Goal: Contribute content

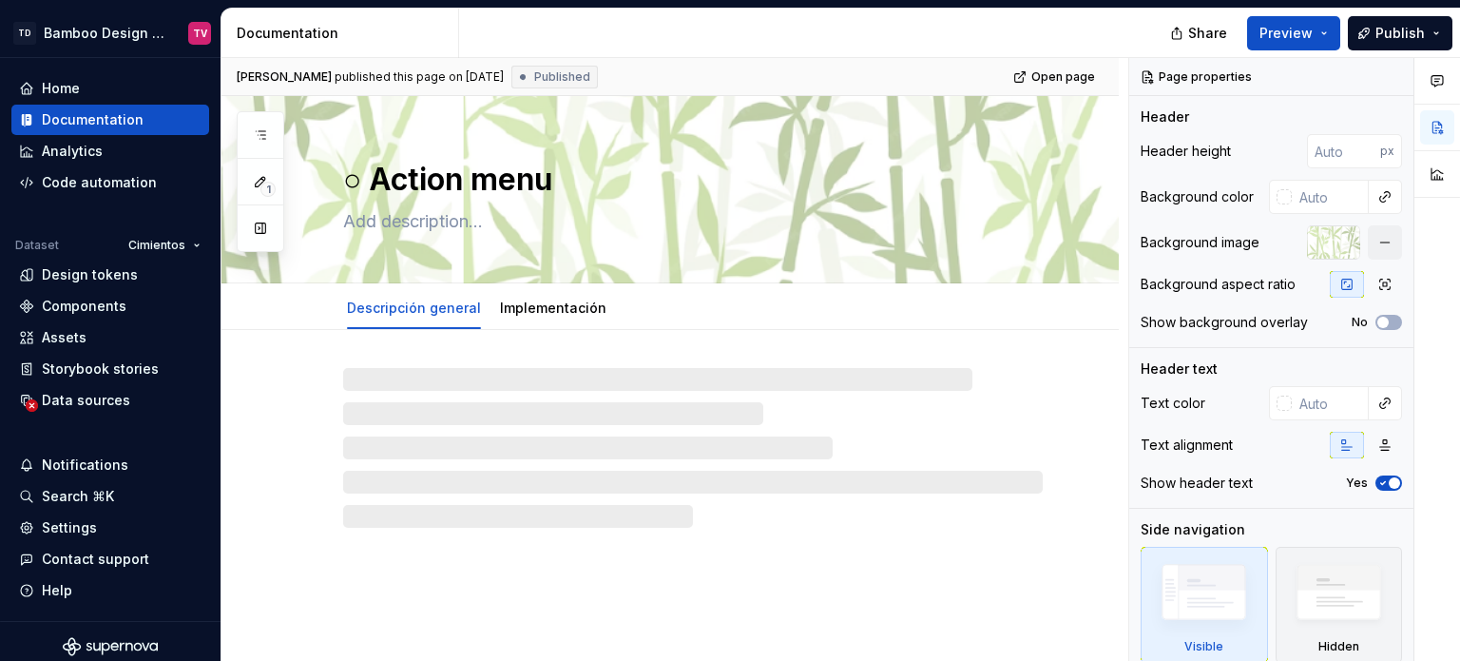
type textarea "*"
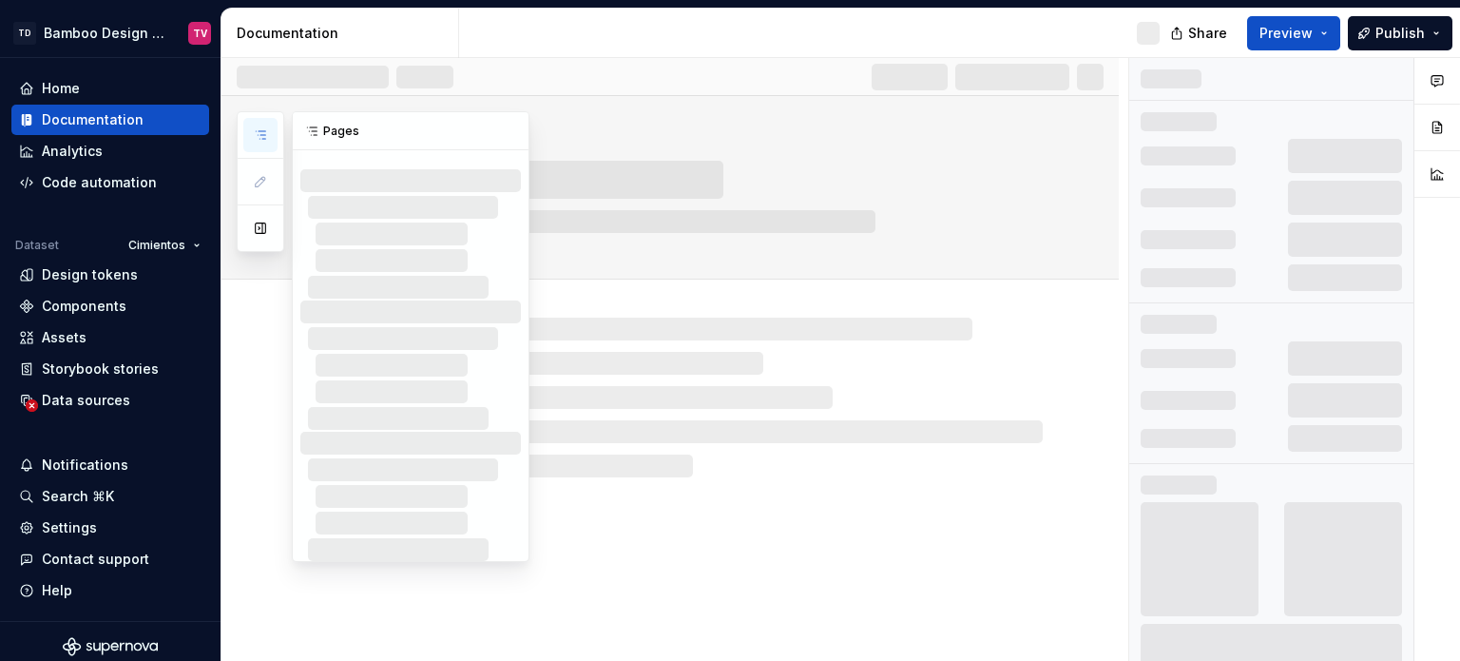
click at [254, 124] on button "button" at bounding box center [260, 135] width 34 height 34
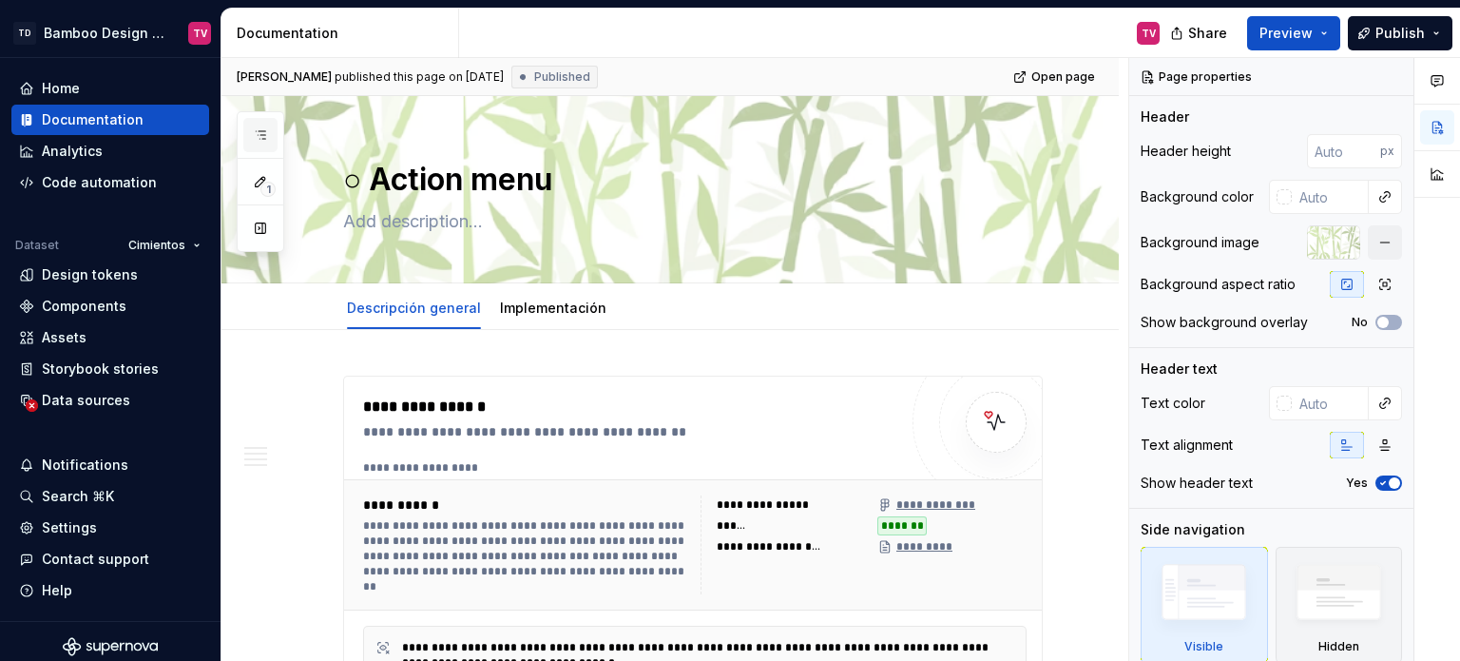
click at [253, 136] on icon "button" at bounding box center [260, 134] width 15 height 15
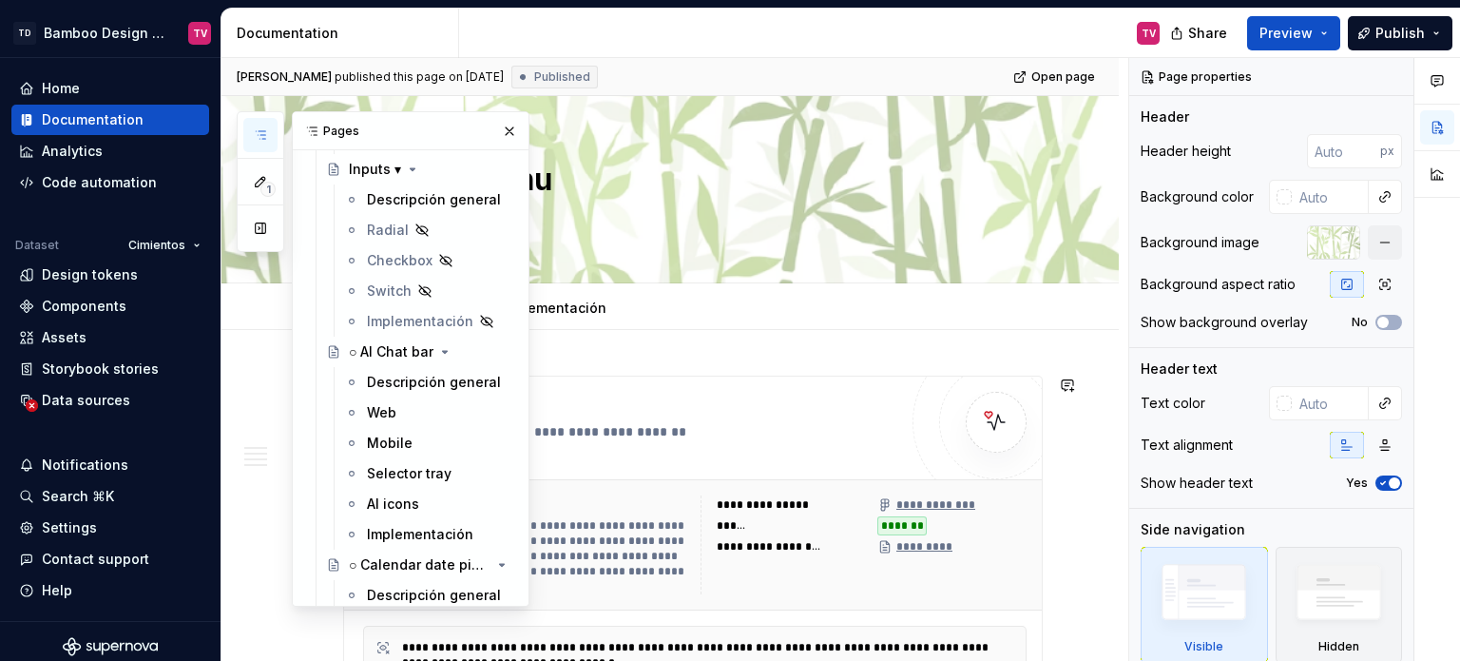
scroll to position [7130, 0]
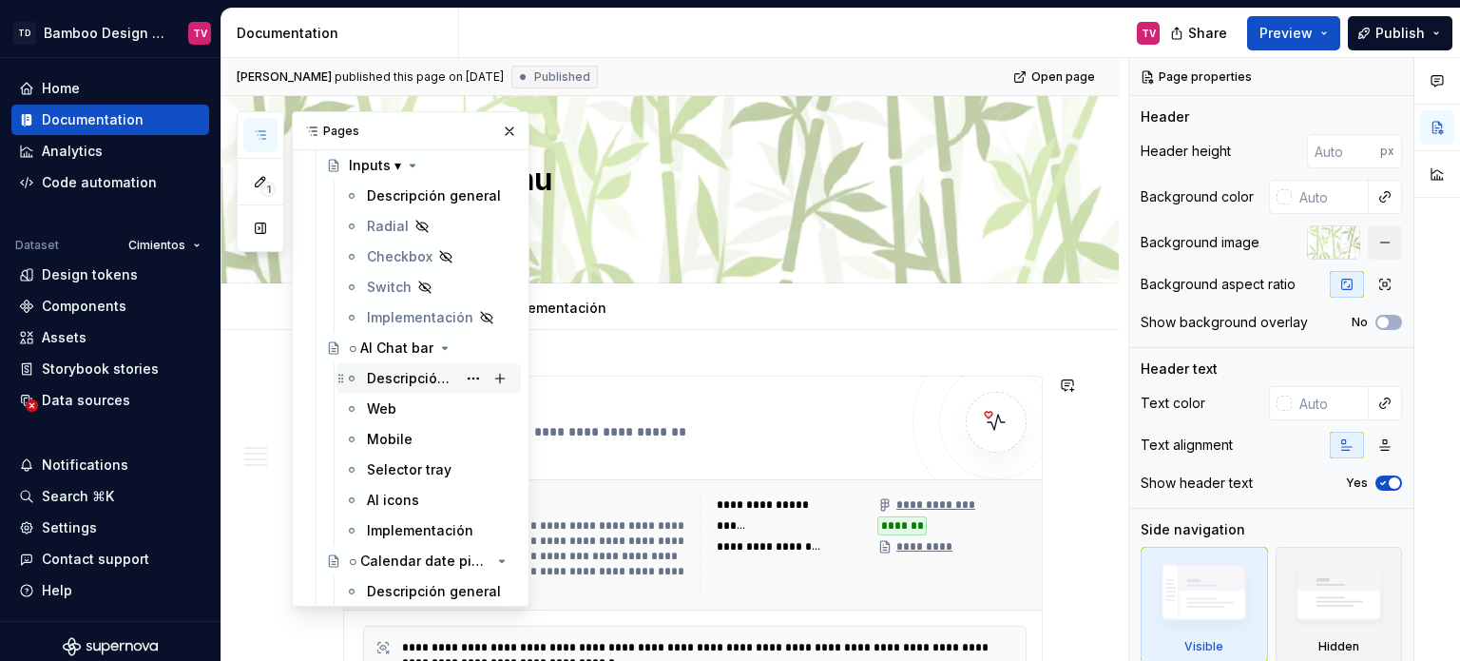
click at [395, 376] on div "Descripción general" at bounding box center [411, 378] width 89 height 19
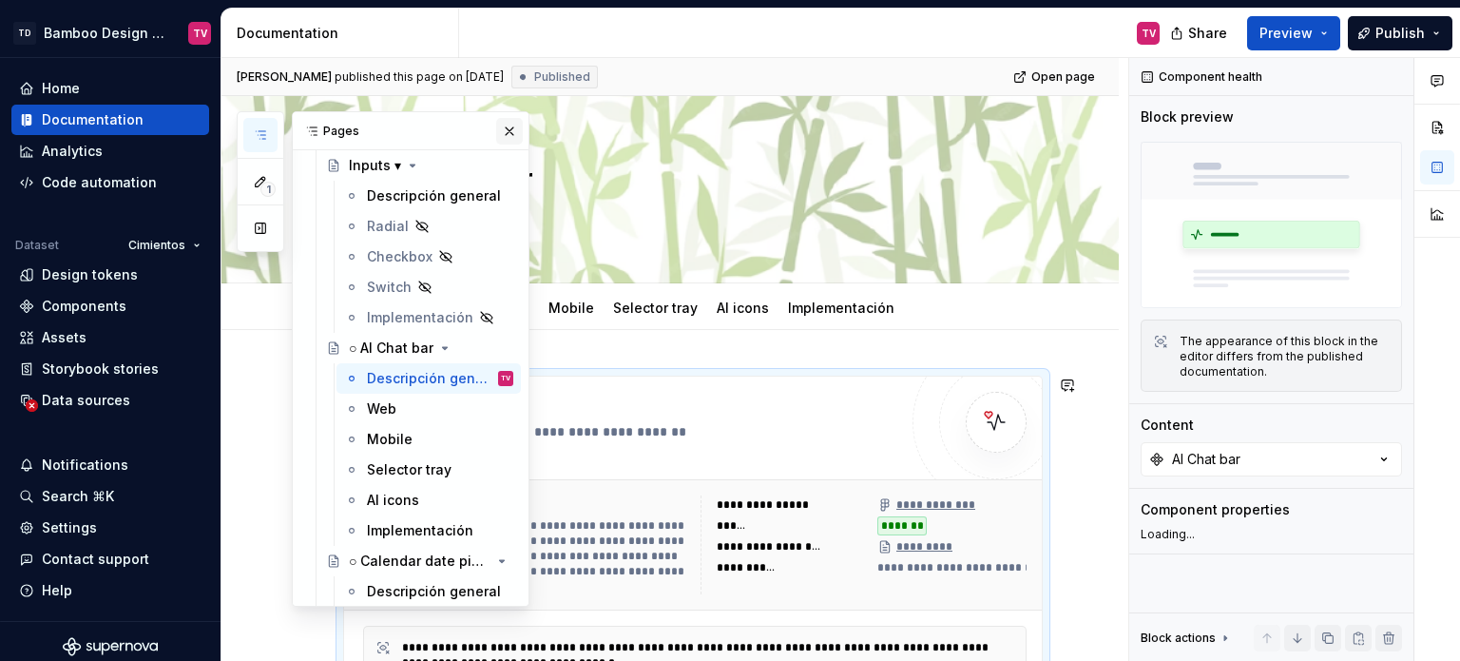
click at [506, 132] on button "button" at bounding box center [509, 131] width 27 height 27
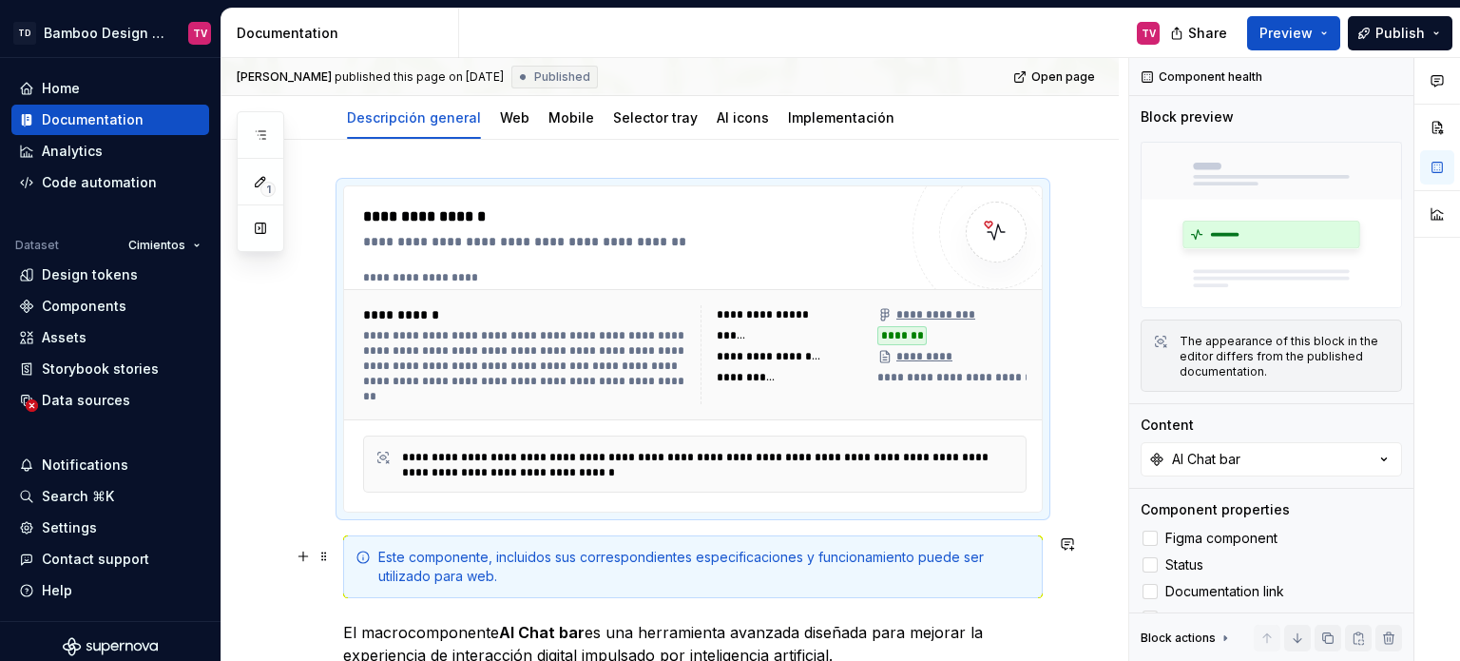
scroll to position [20, 0]
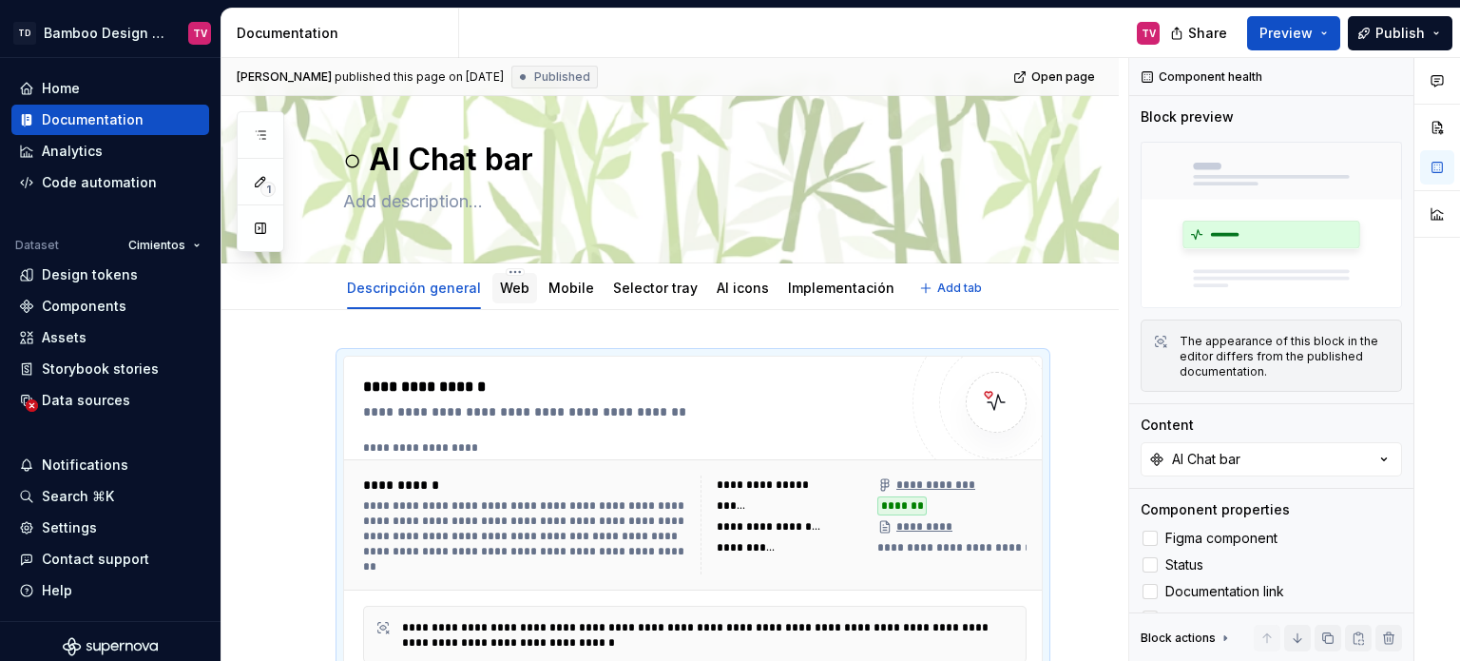
click at [525, 282] on div "Web" at bounding box center [514, 288] width 45 height 30
click at [513, 288] on link "Web" at bounding box center [514, 287] width 29 height 16
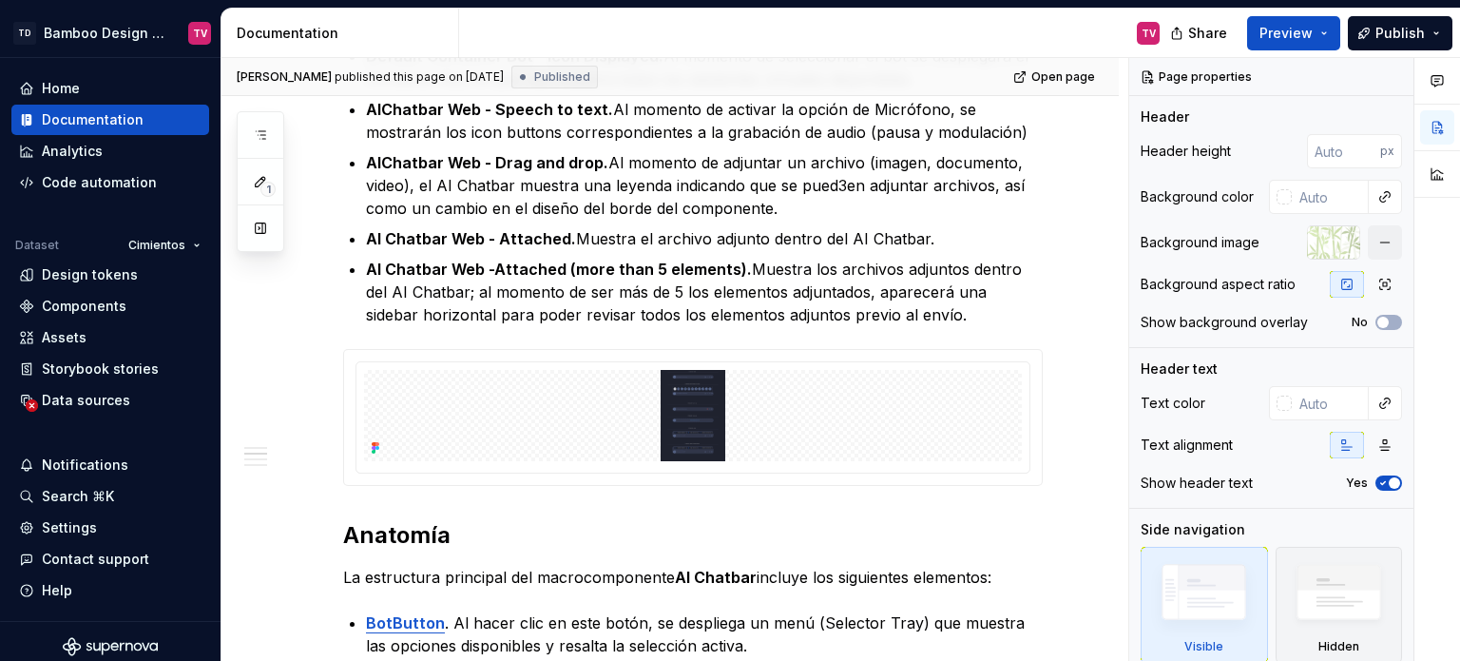
scroll to position [760, 0]
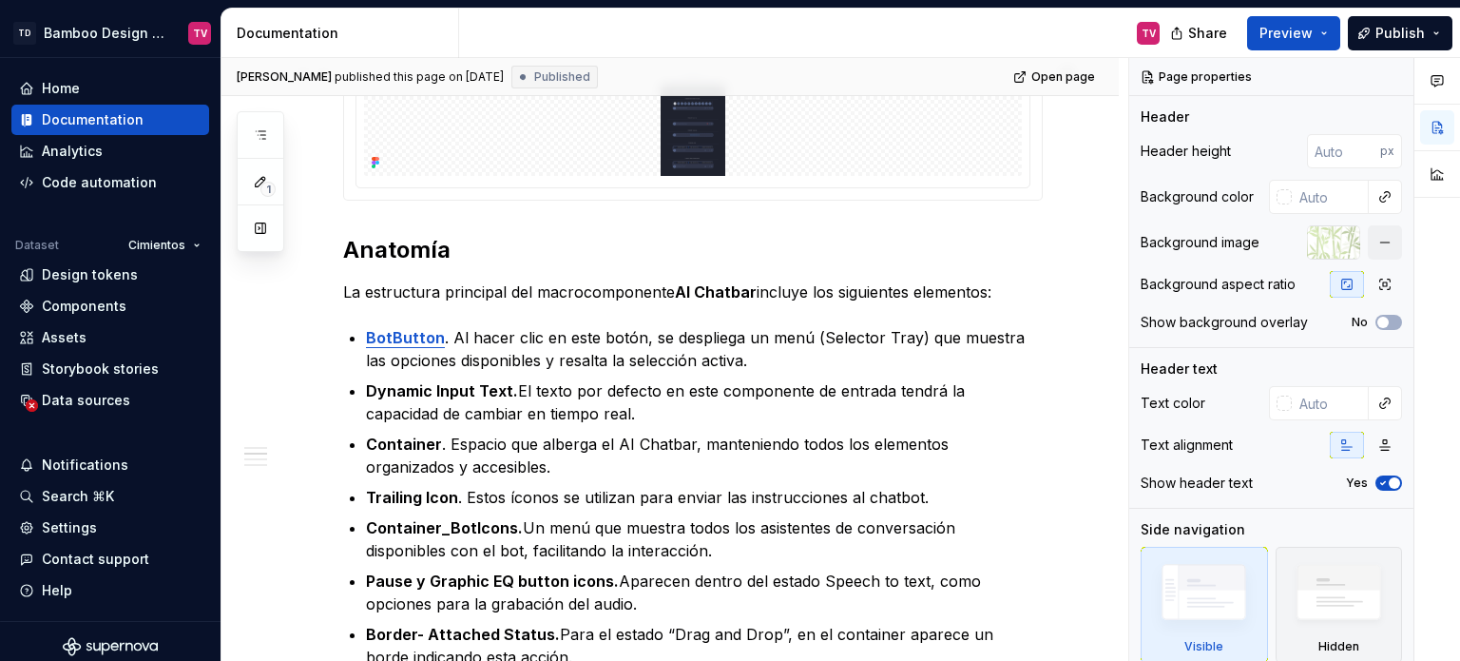
click at [674, 151] on img at bounding box center [693, 130] width 658 height 91
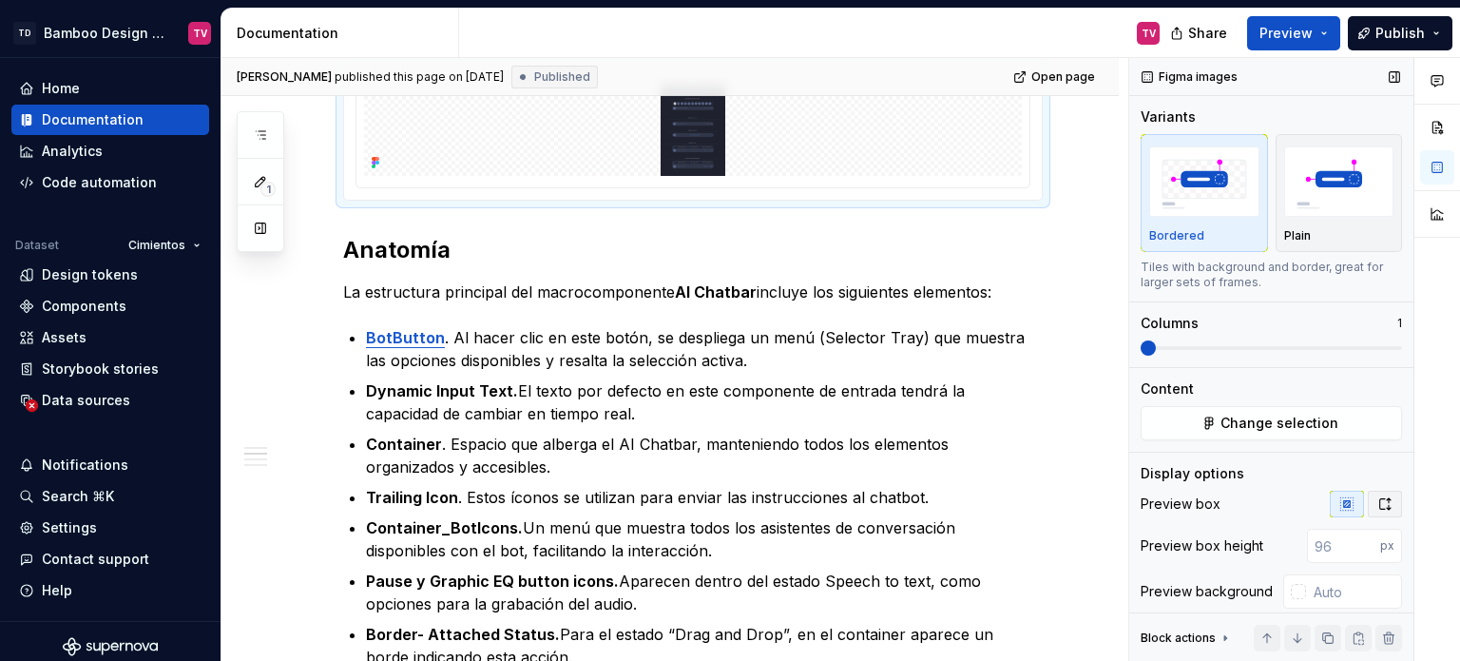
click at [1377, 498] on icon "button" at bounding box center [1384, 503] width 15 height 15
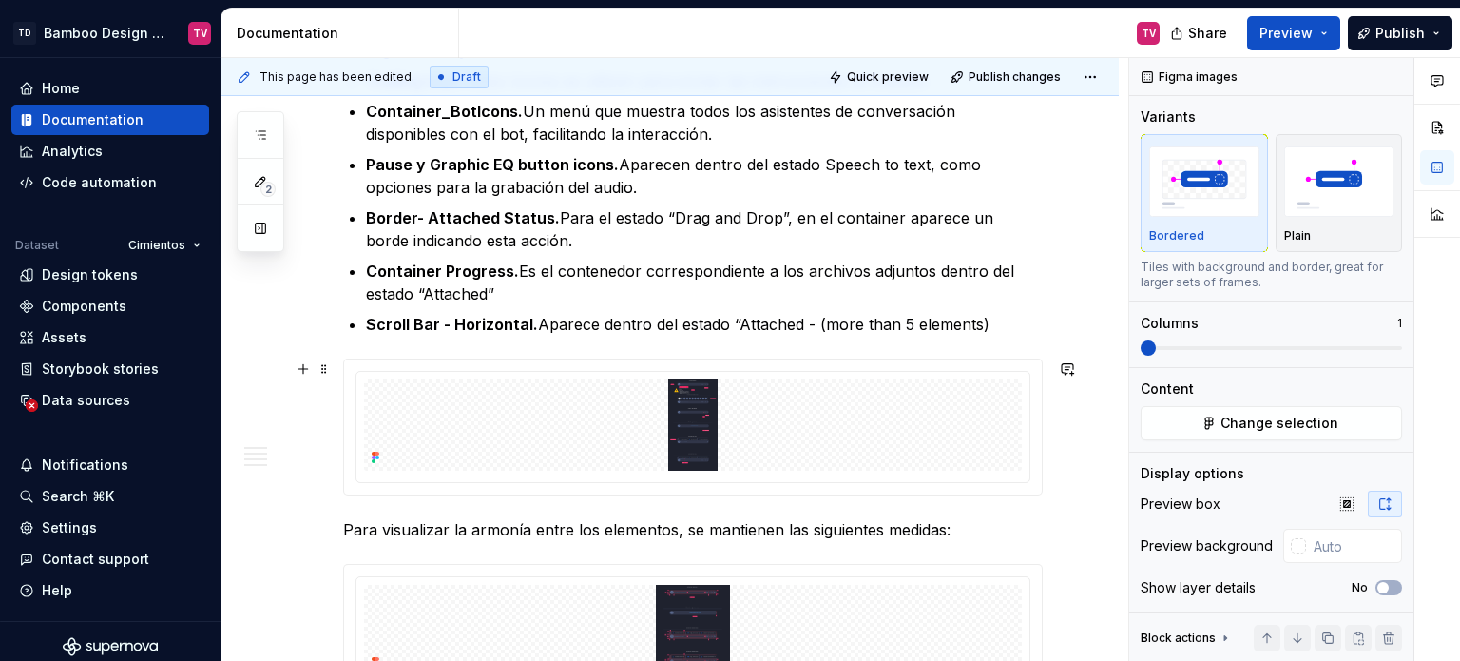
scroll to position [2281, 0]
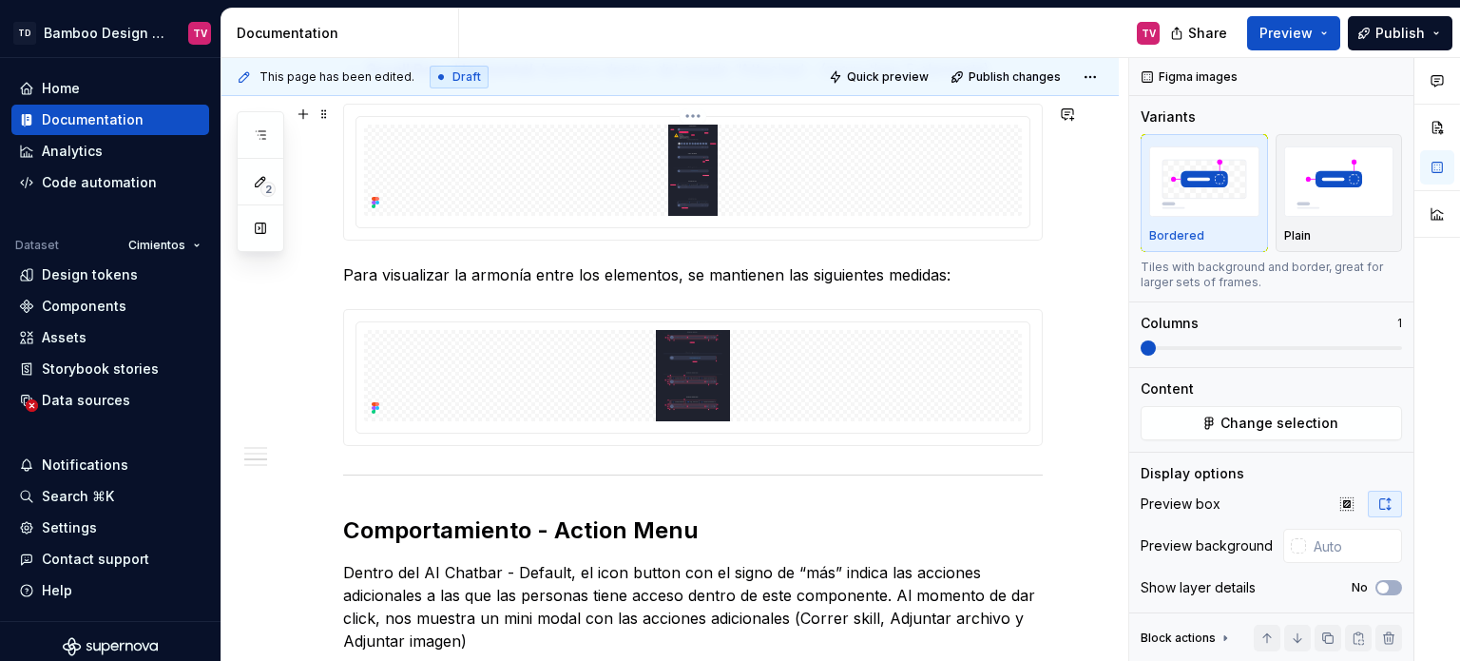
click at [688, 151] on img at bounding box center [693, 170] width 658 height 91
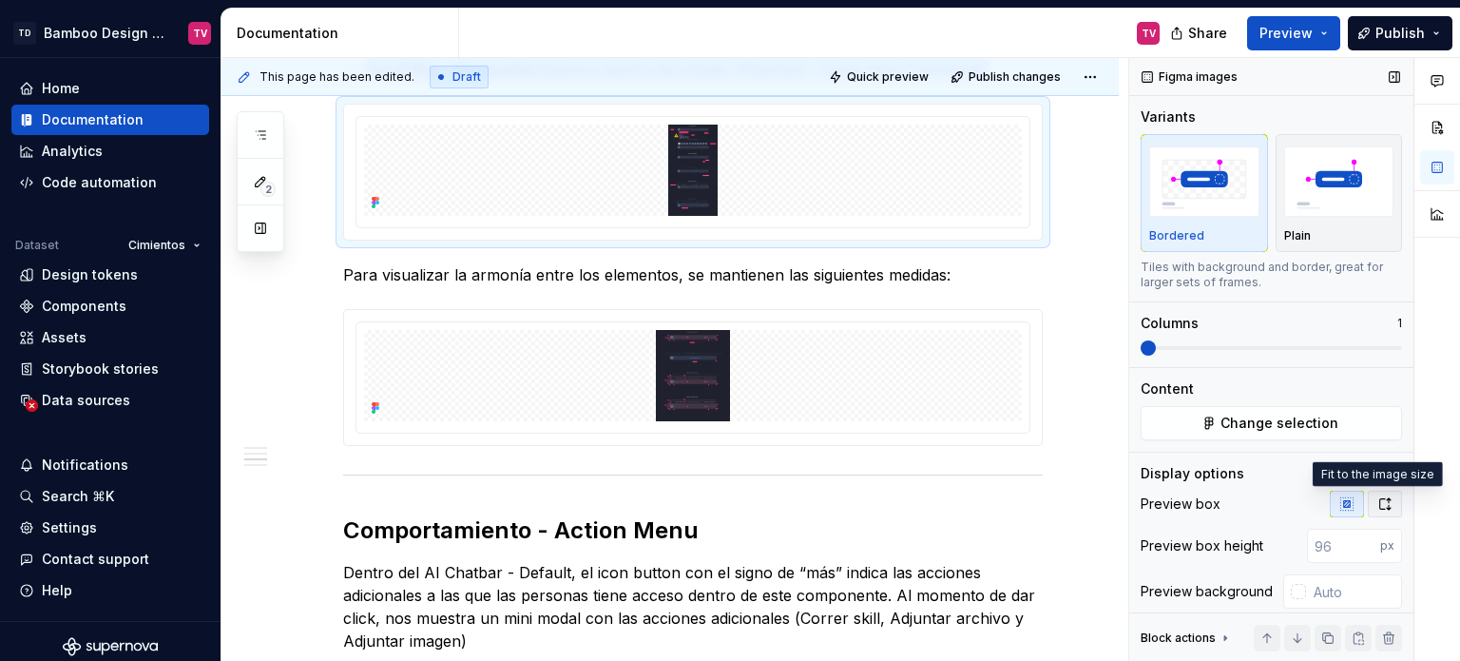
click at [1379, 502] on icon "button" at bounding box center [1384, 503] width 15 height 15
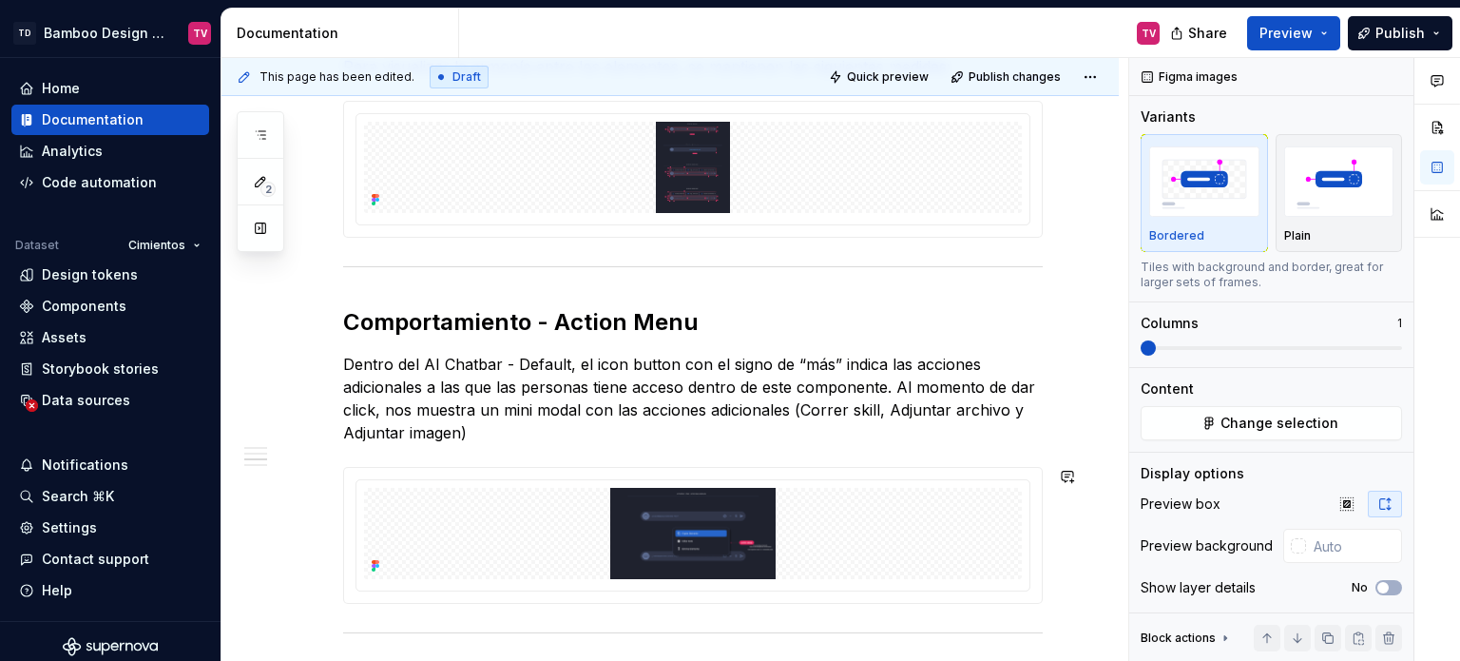
scroll to position [3327, 0]
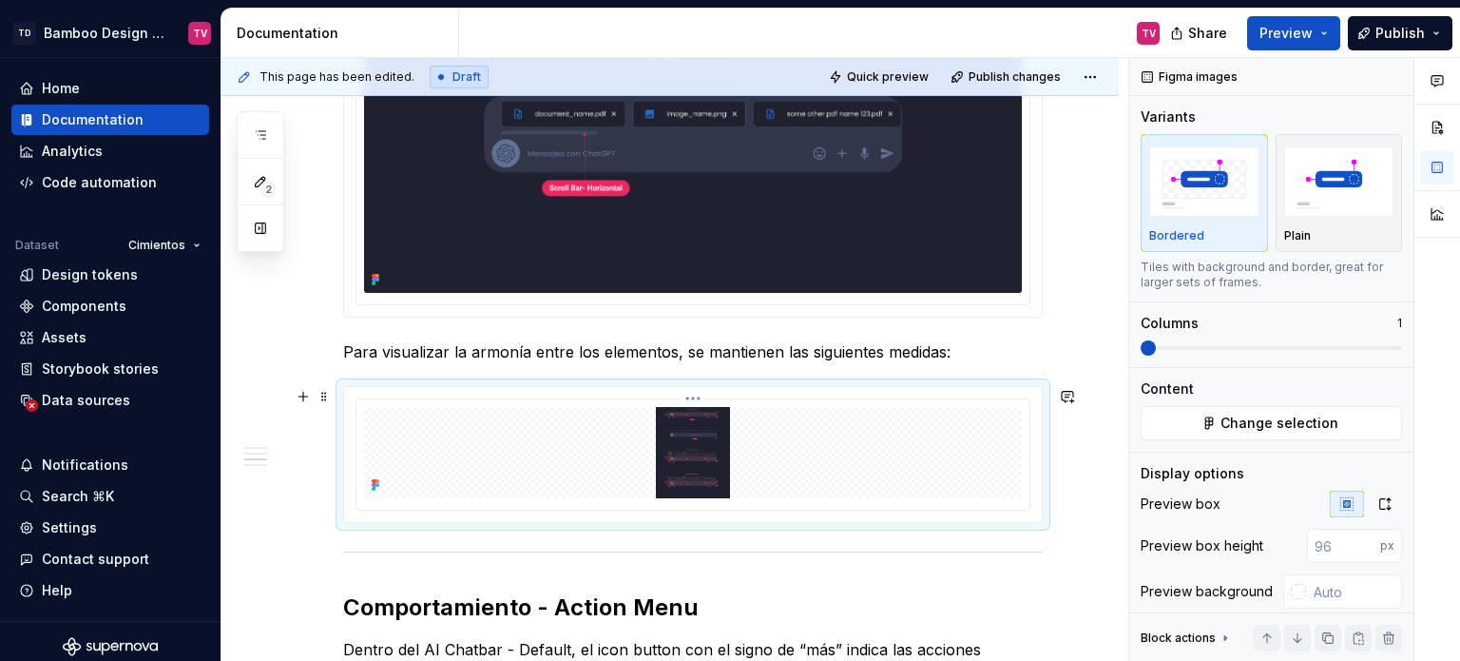
click at [676, 455] on img at bounding box center [693, 452] width 658 height 91
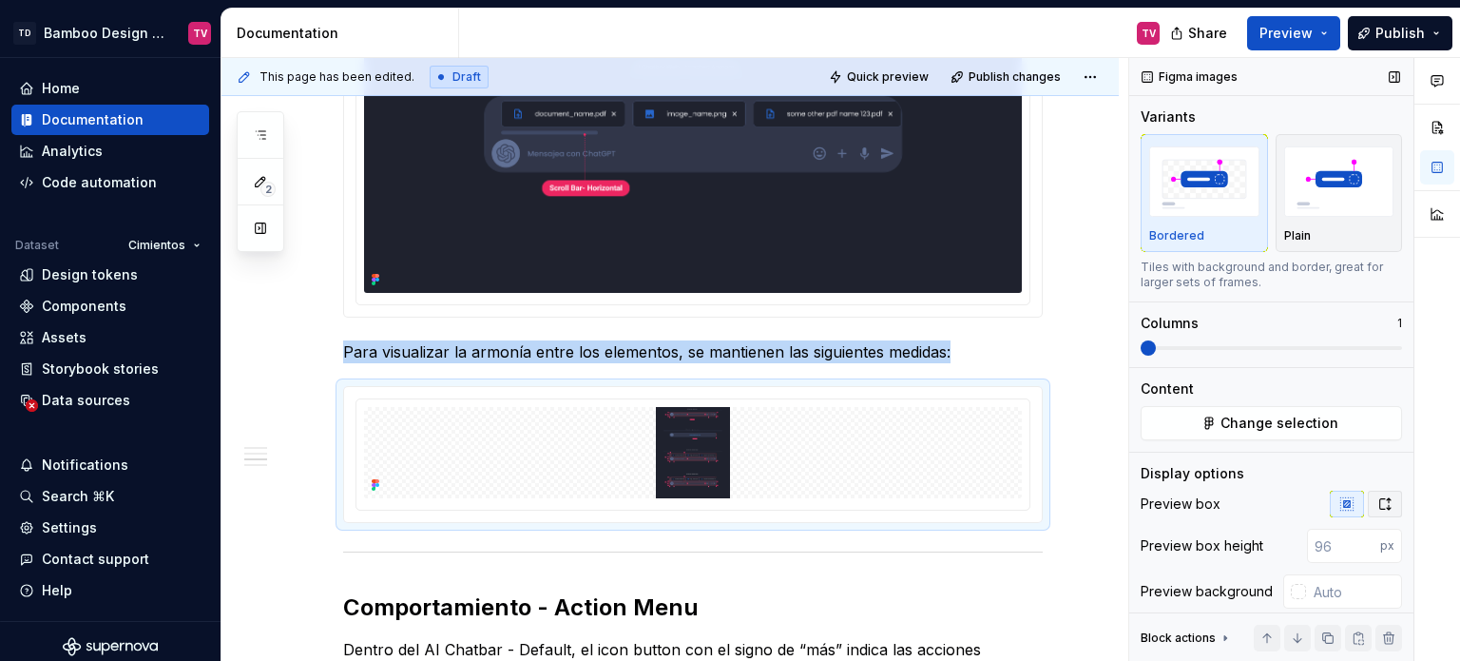
click at [1380, 507] on icon "button" at bounding box center [1384, 503] width 15 height 15
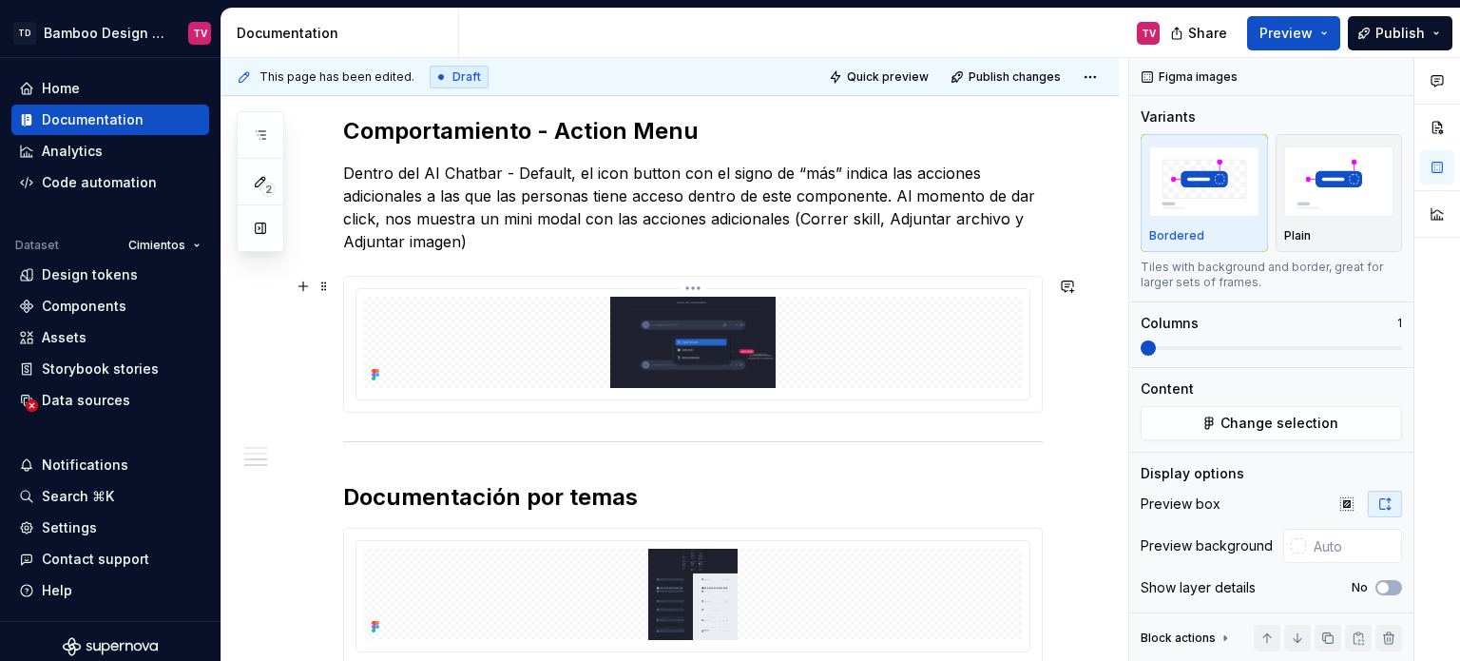
scroll to position [4563, 0]
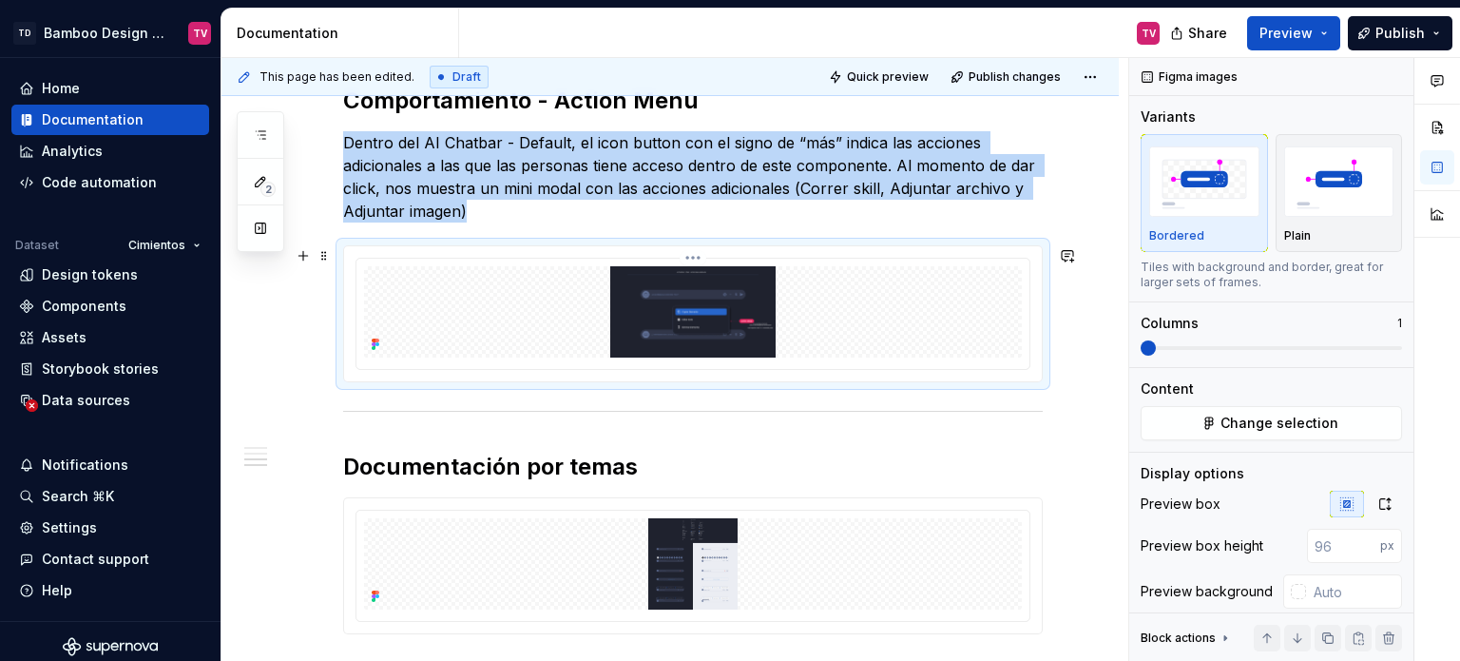
click at [745, 326] on img at bounding box center [693, 311] width 658 height 91
click at [1375, 491] on button "button" at bounding box center [1385, 504] width 34 height 27
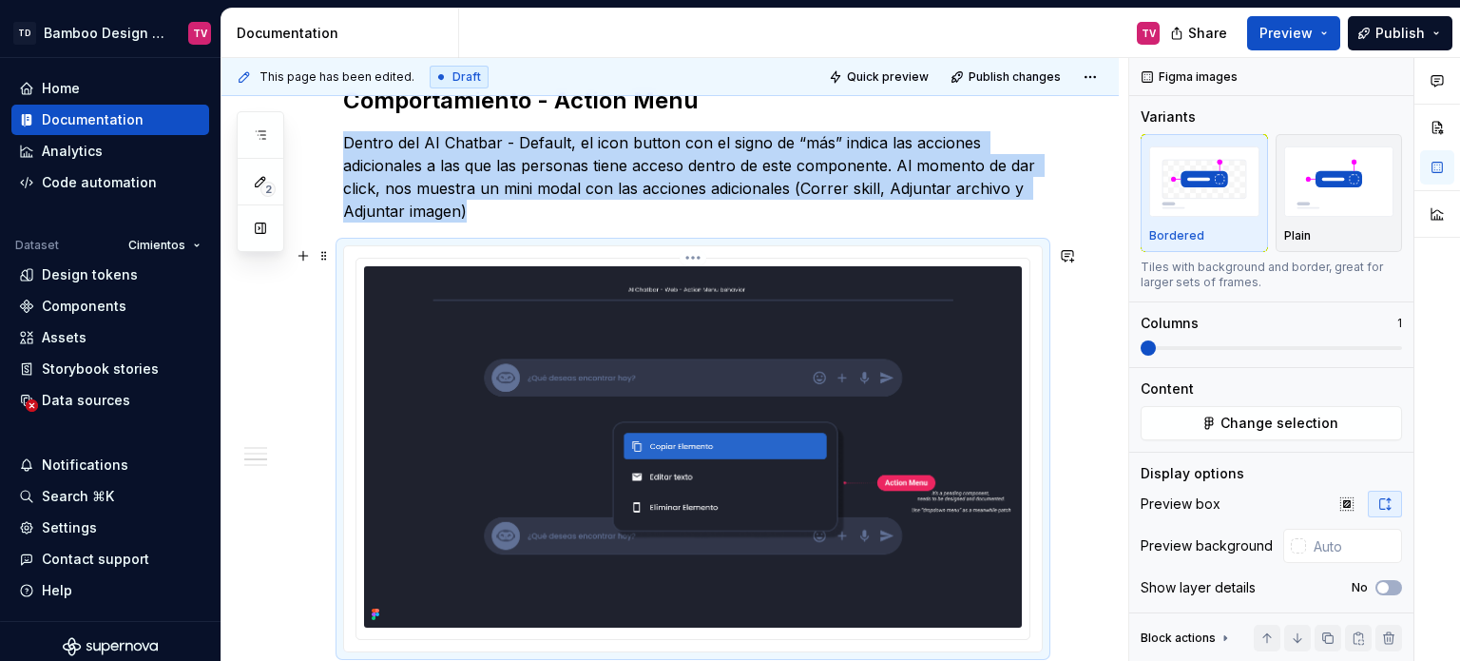
scroll to position [5038, 0]
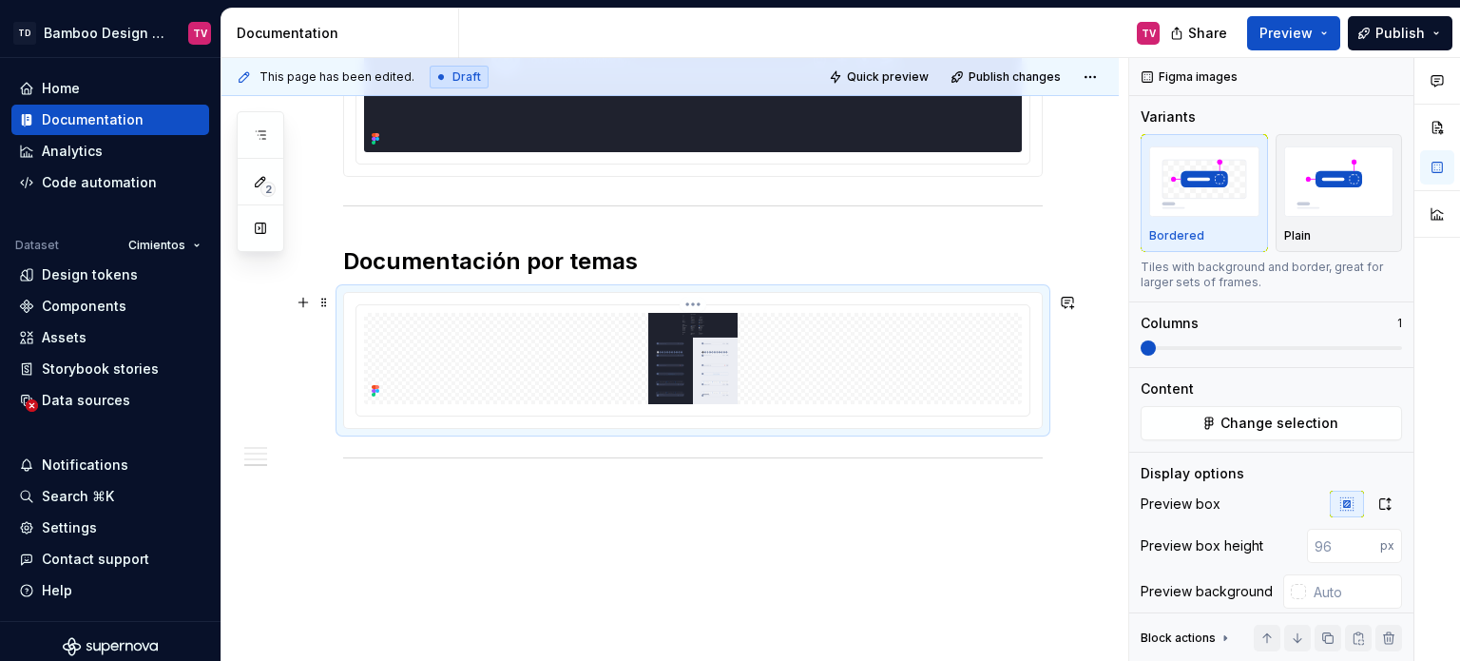
click at [684, 380] on img at bounding box center [693, 358] width 658 height 91
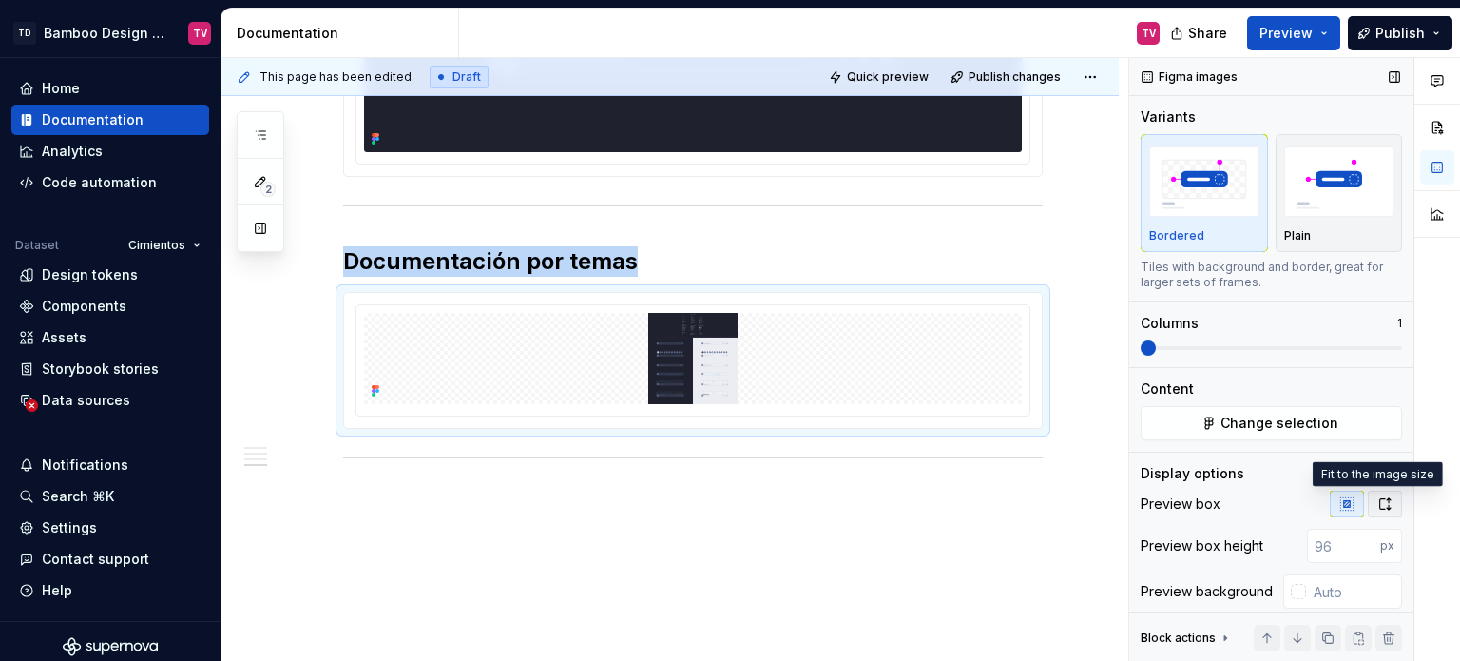
click at [1377, 501] on icon "button" at bounding box center [1384, 503] width 15 height 15
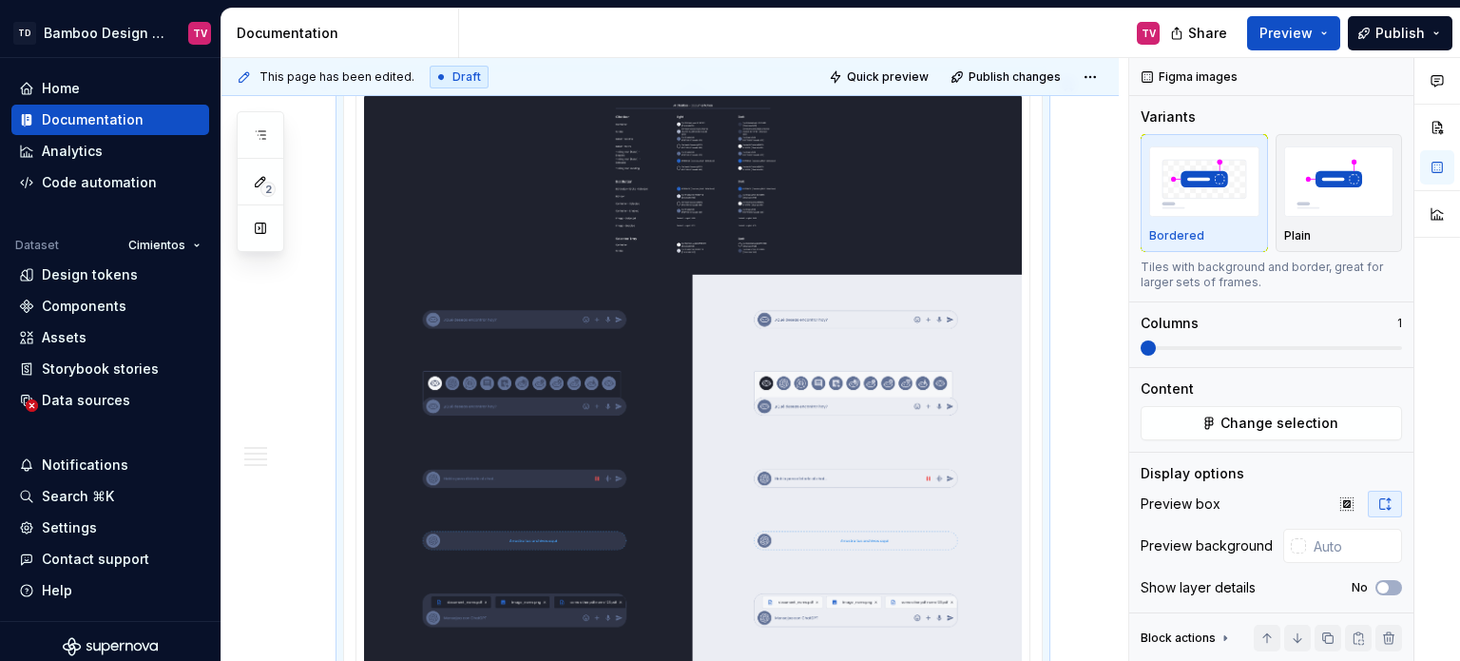
scroll to position [5514, 0]
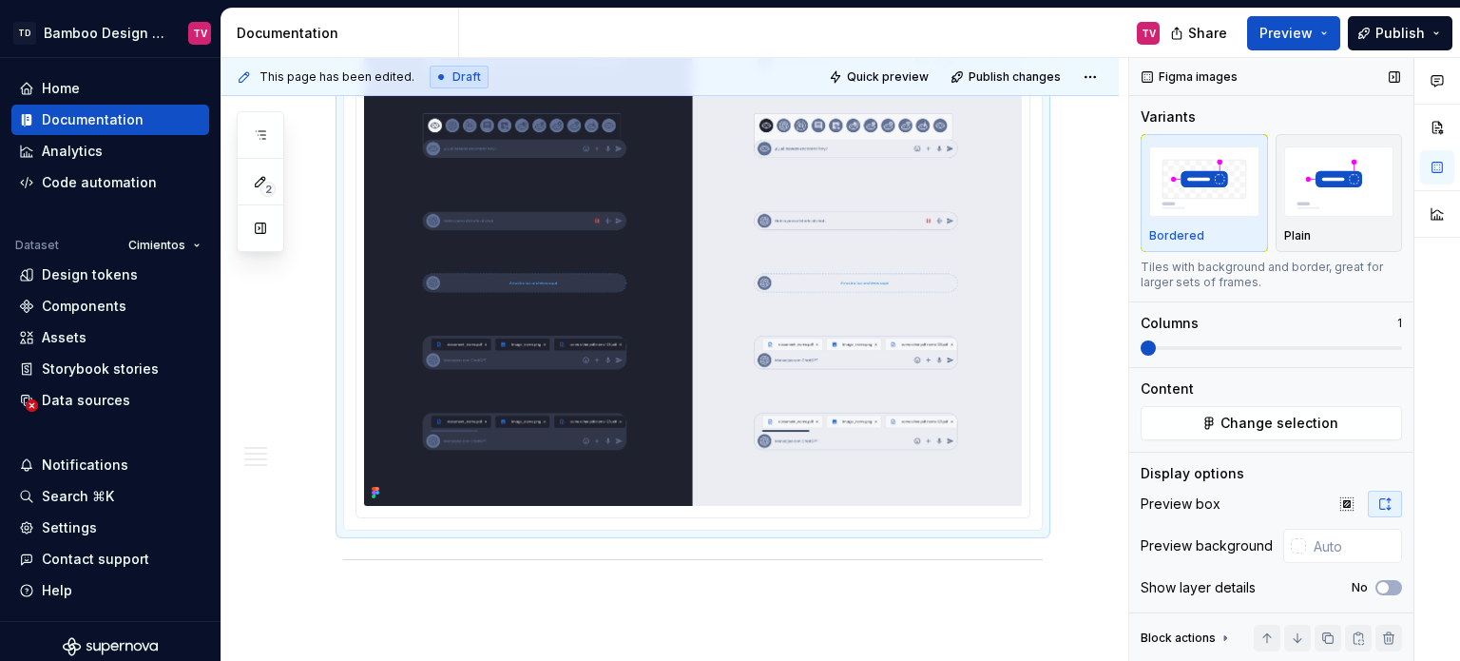
click at [728, 398] on img at bounding box center [693, 171] width 658 height 668
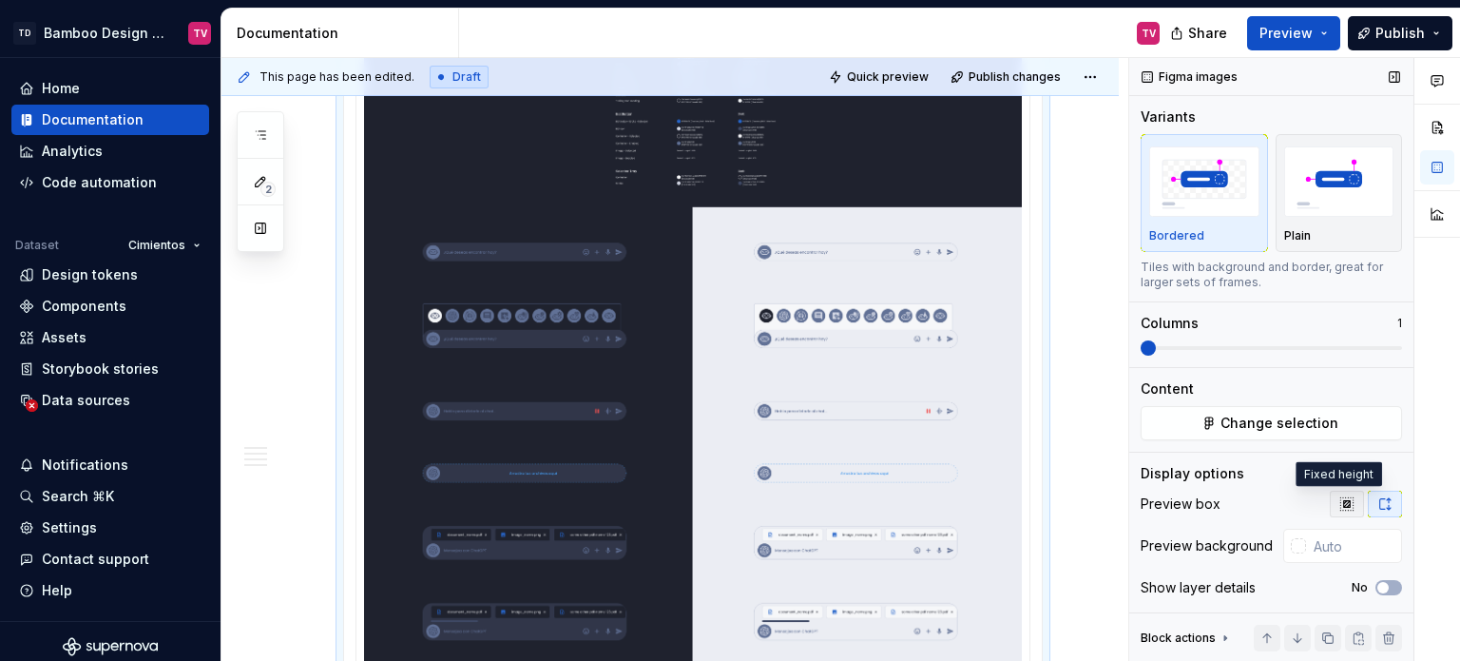
click at [1339, 498] on icon "button" at bounding box center [1346, 503] width 15 height 15
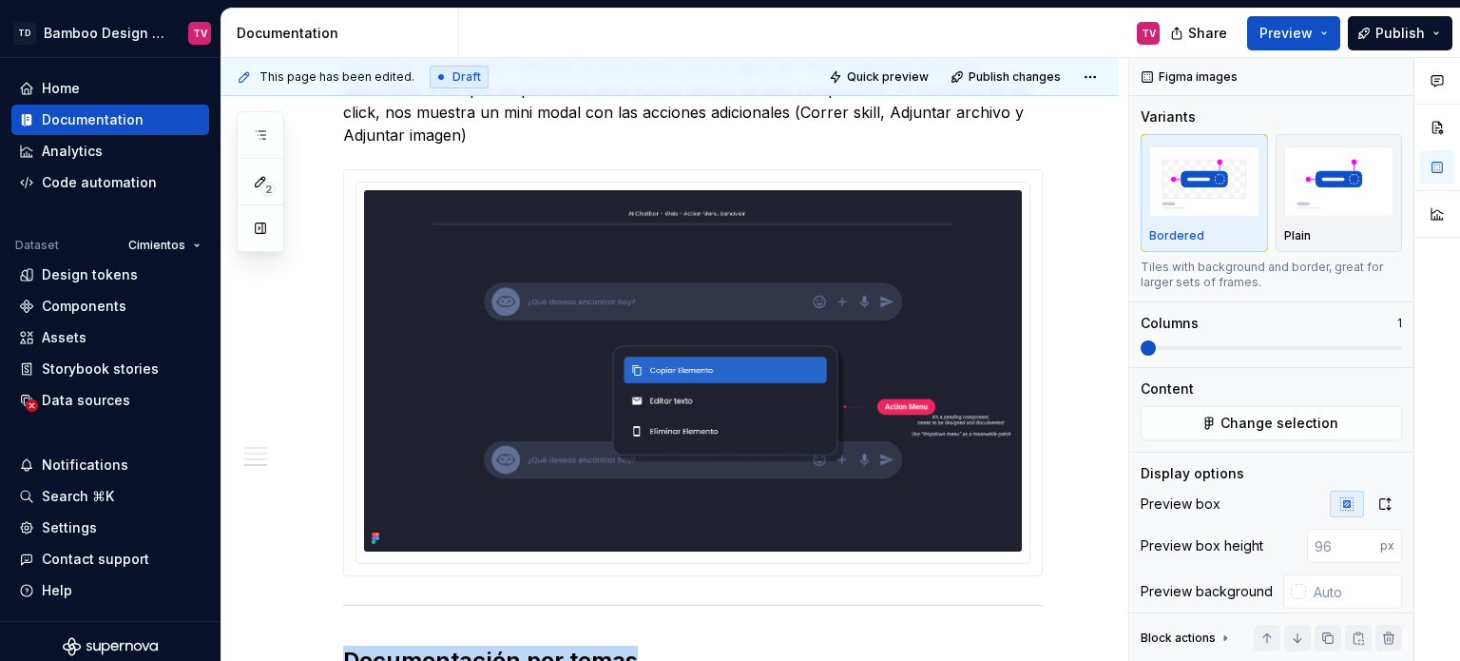
scroll to position [4631, 0]
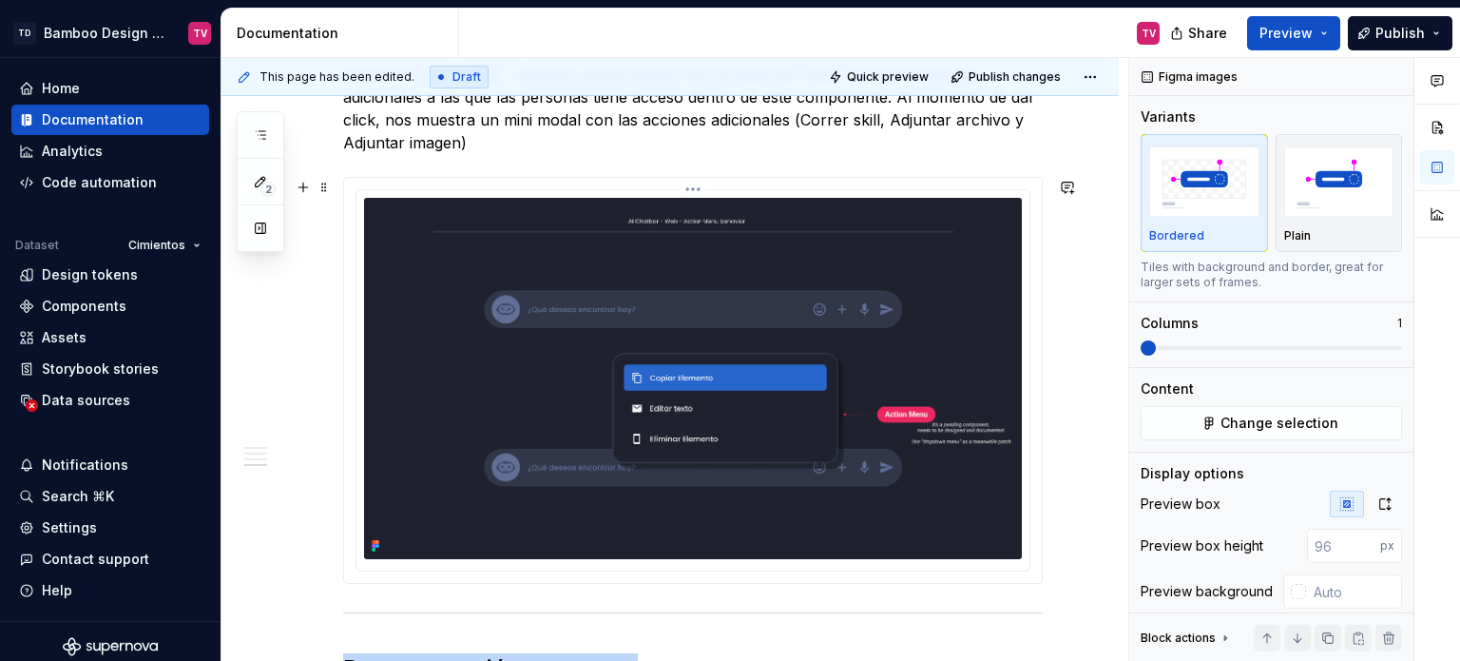
click at [659, 349] on img at bounding box center [693, 379] width 658 height 362
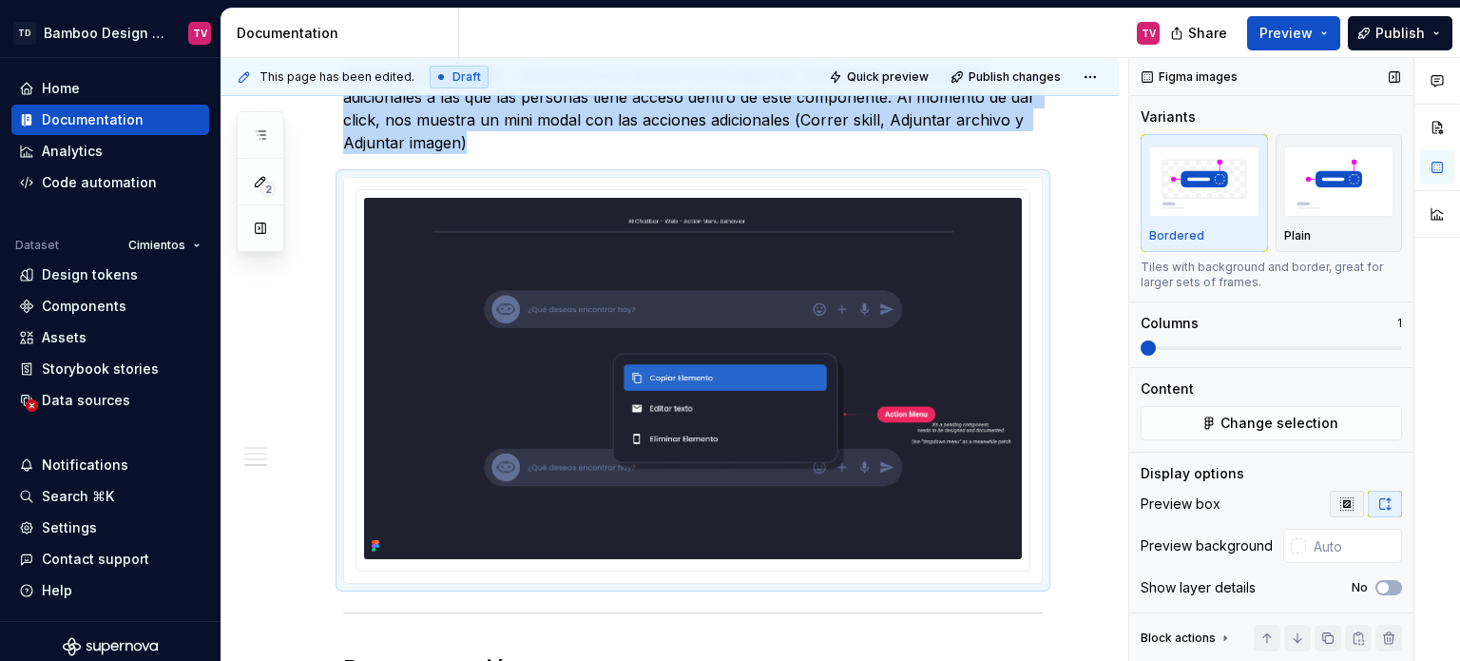
click at [1342, 509] on icon "button" at bounding box center [1346, 503] width 15 height 15
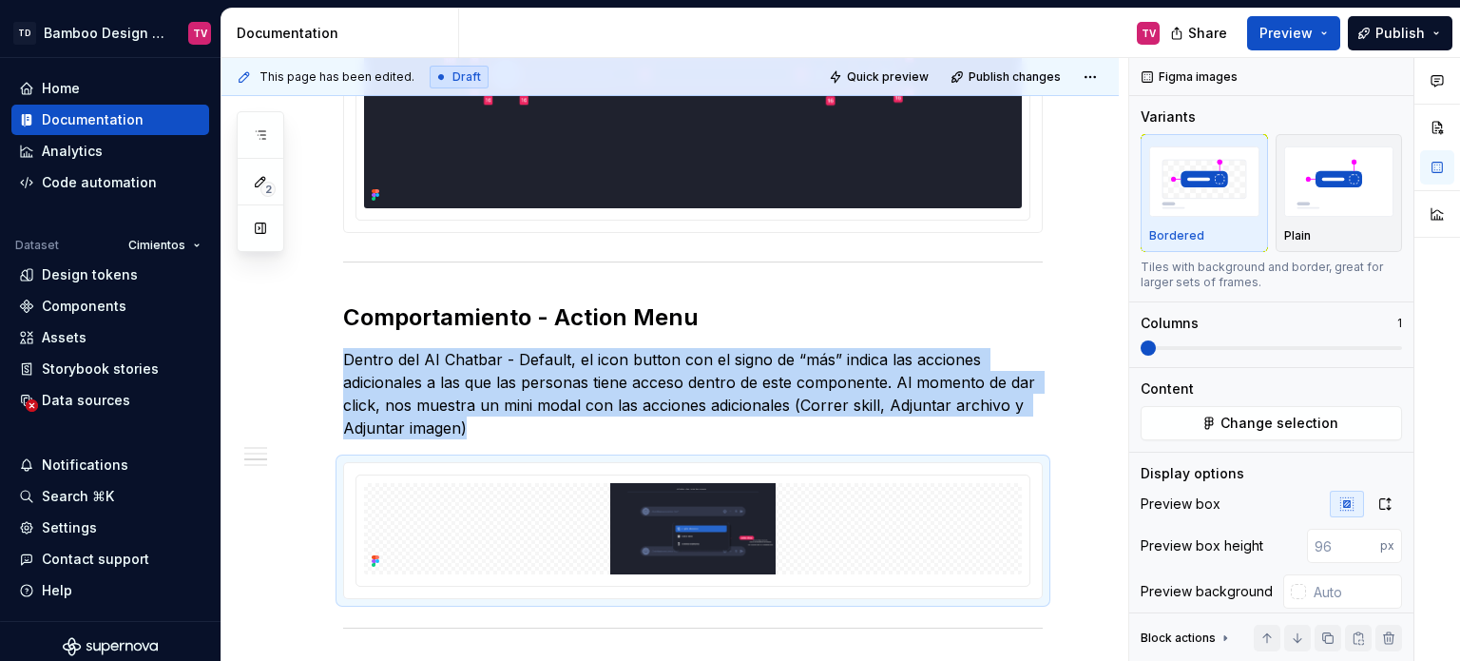
scroll to position [4061, 0]
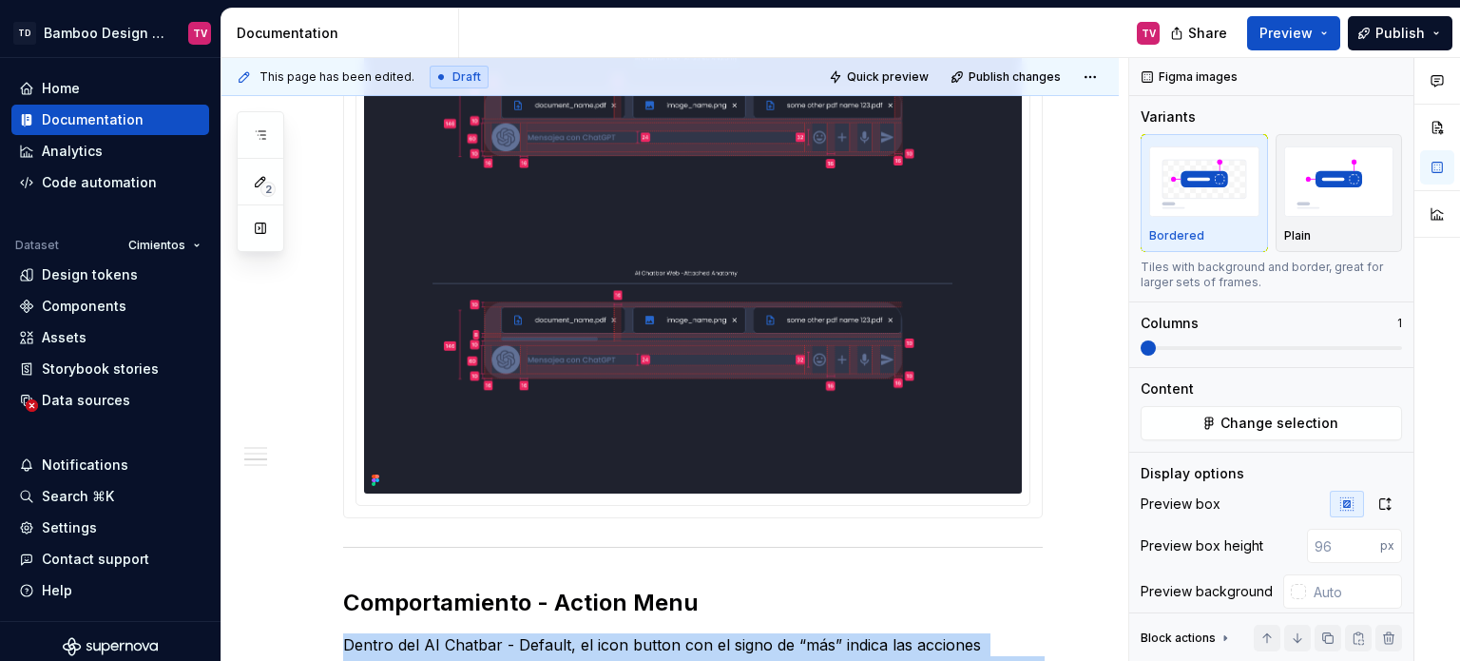
click at [696, 284] on img at bounding box center [693, 82] width 658 height 819
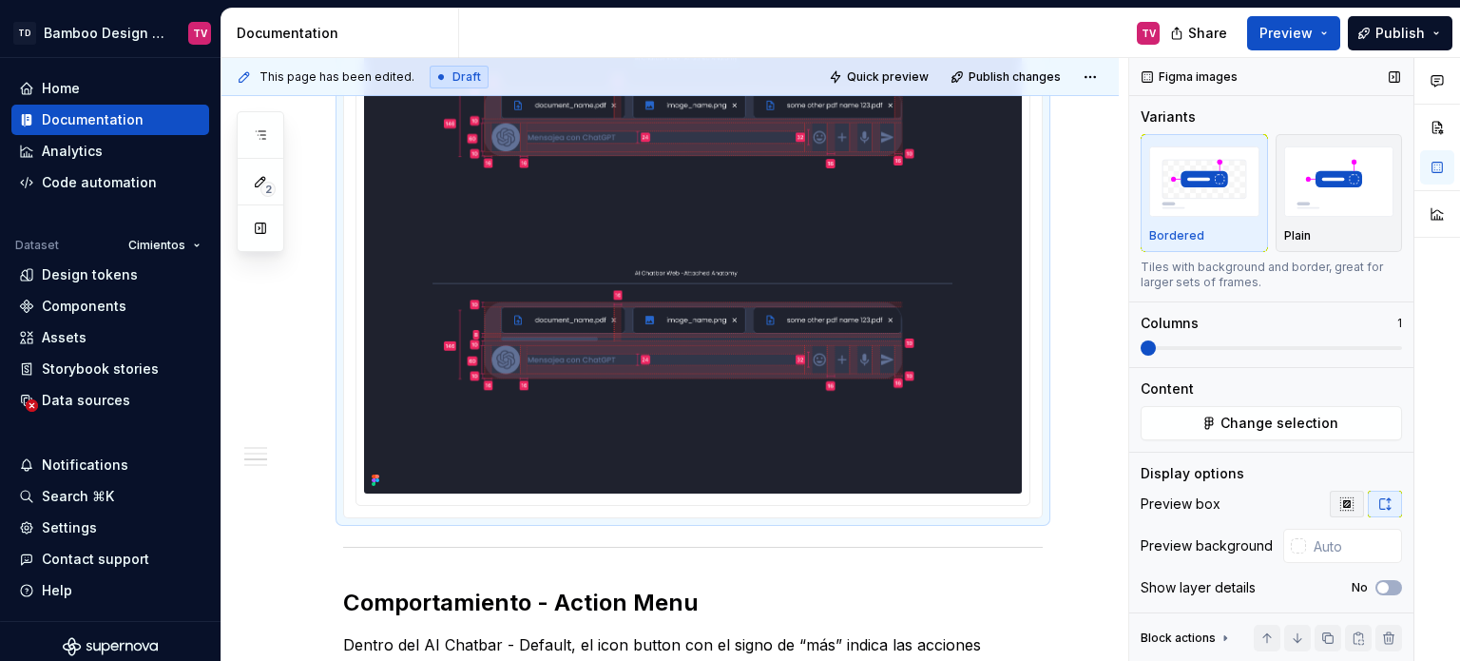
click at [1340, 504] on icon "button" at bounding box center [1346, 503] width 12 height 12
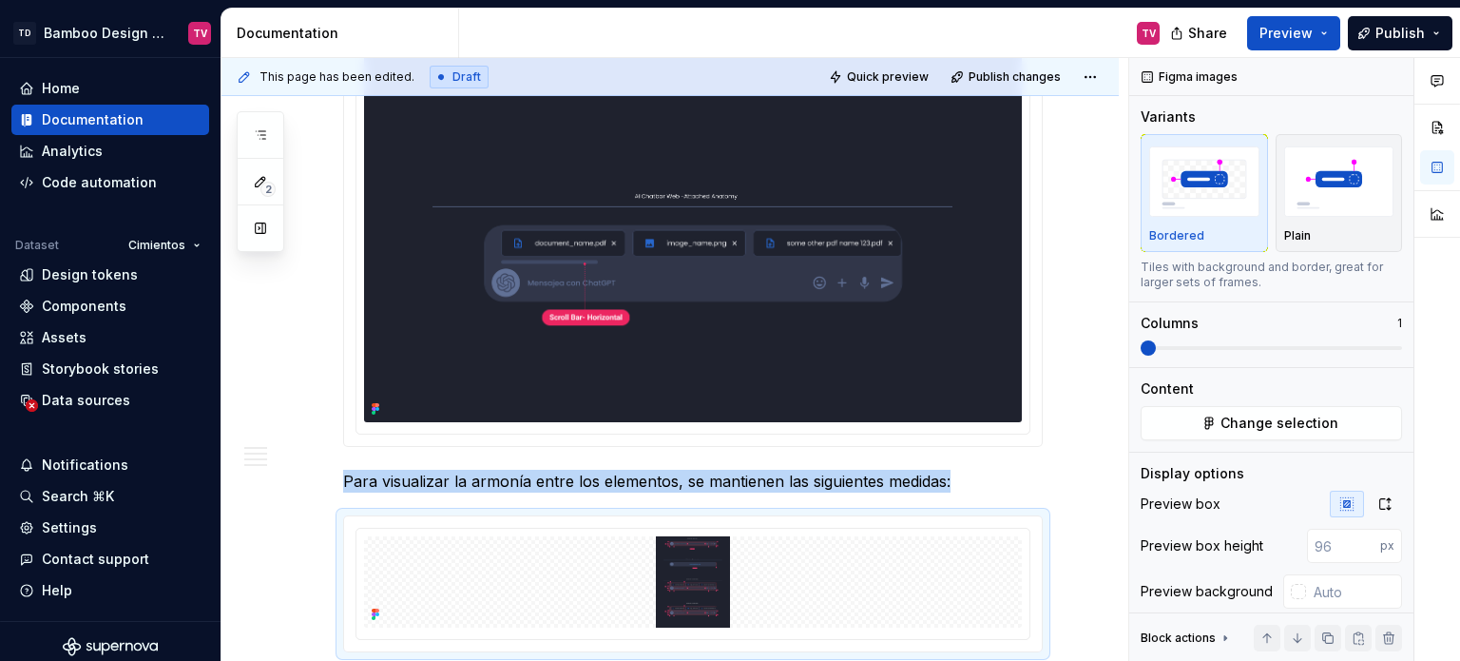
scroll to position [3015, 0]
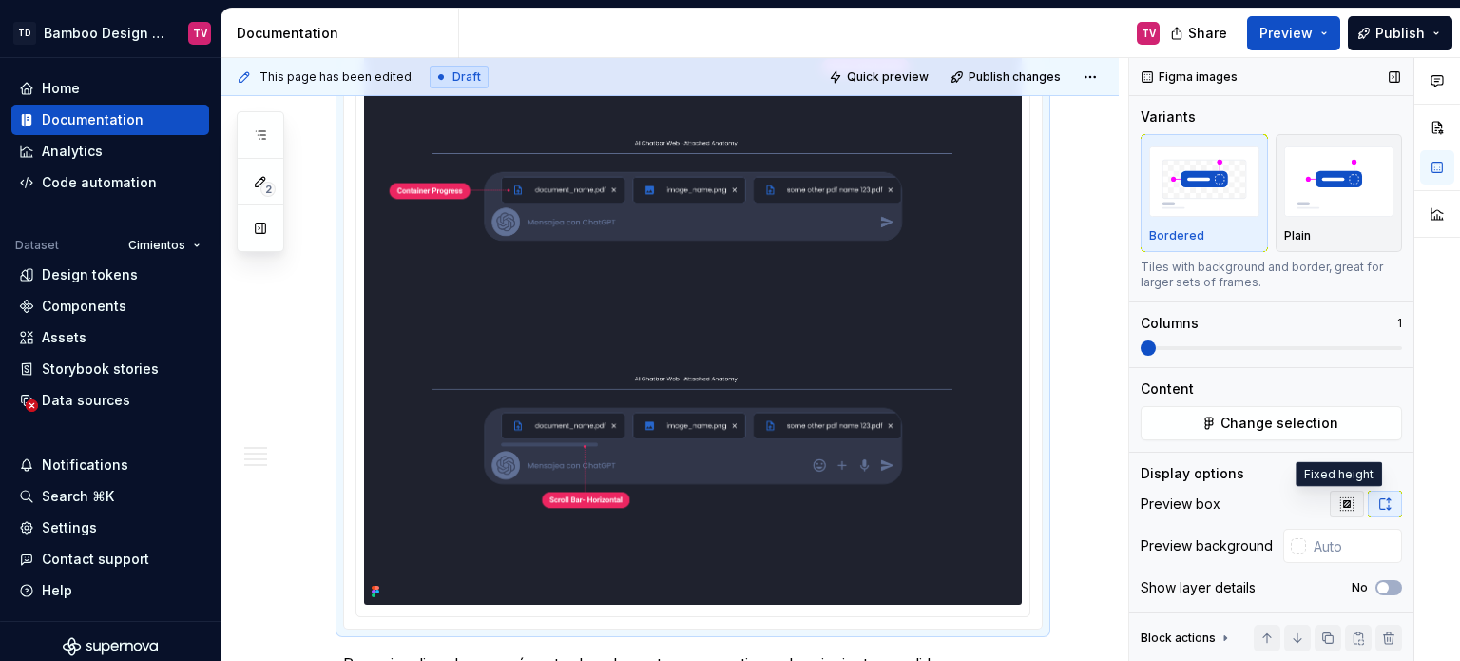
click at [1346, 511] on button "button" at bounding box center [1347, 504] width 34 height 27
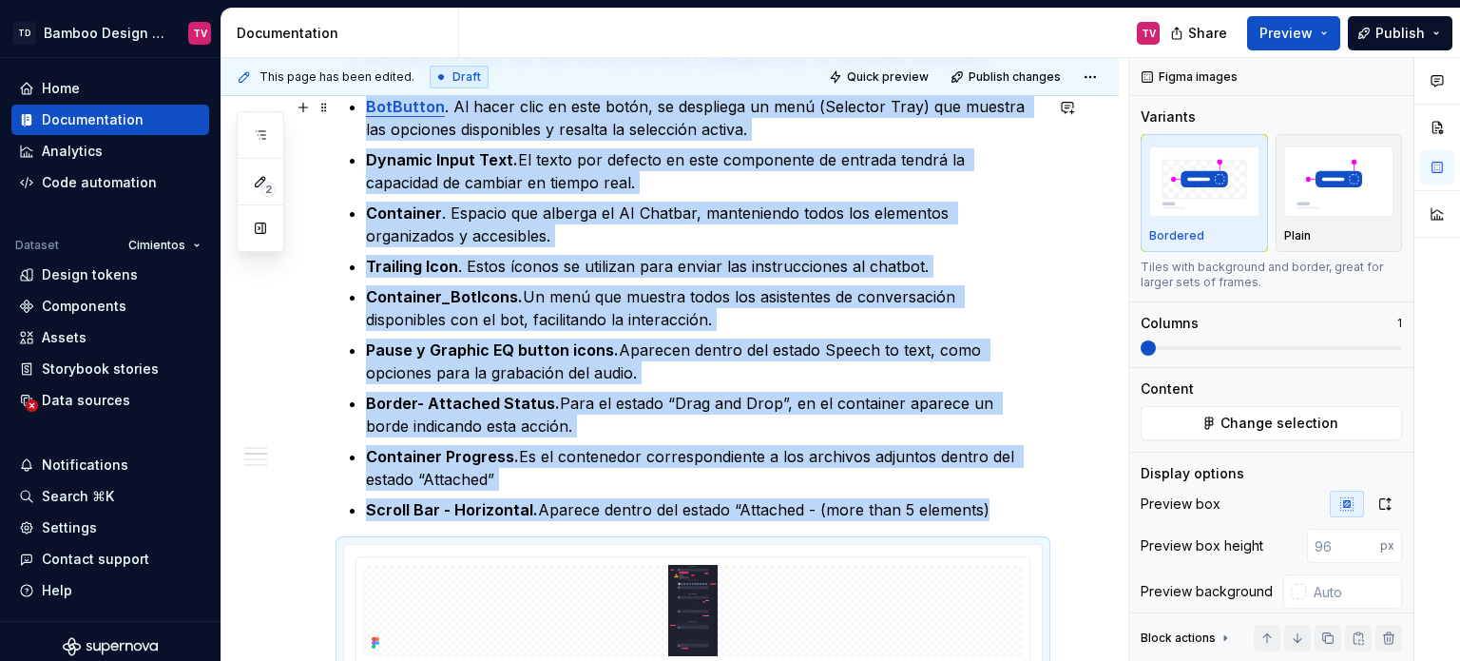
scroll to position [1271, 0]
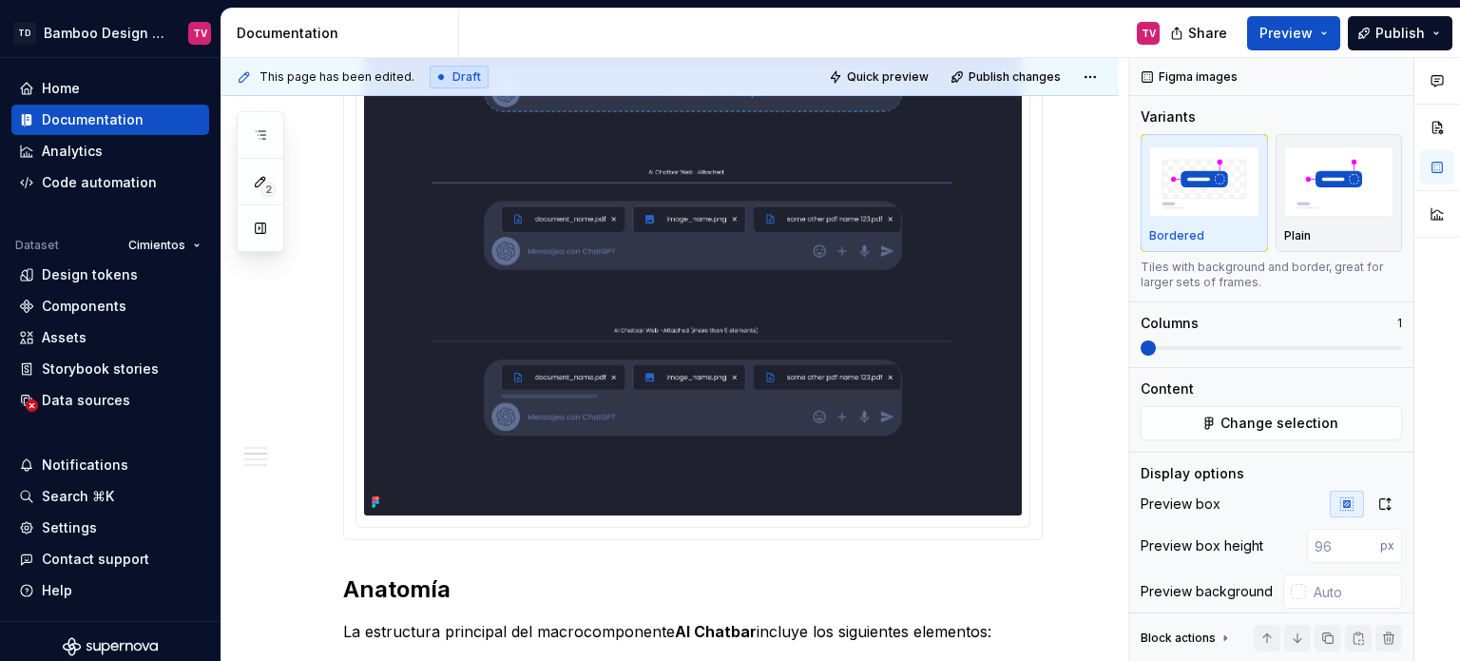
click at [742, 303] on img at bounding box center [693, 44] width 658 height 941
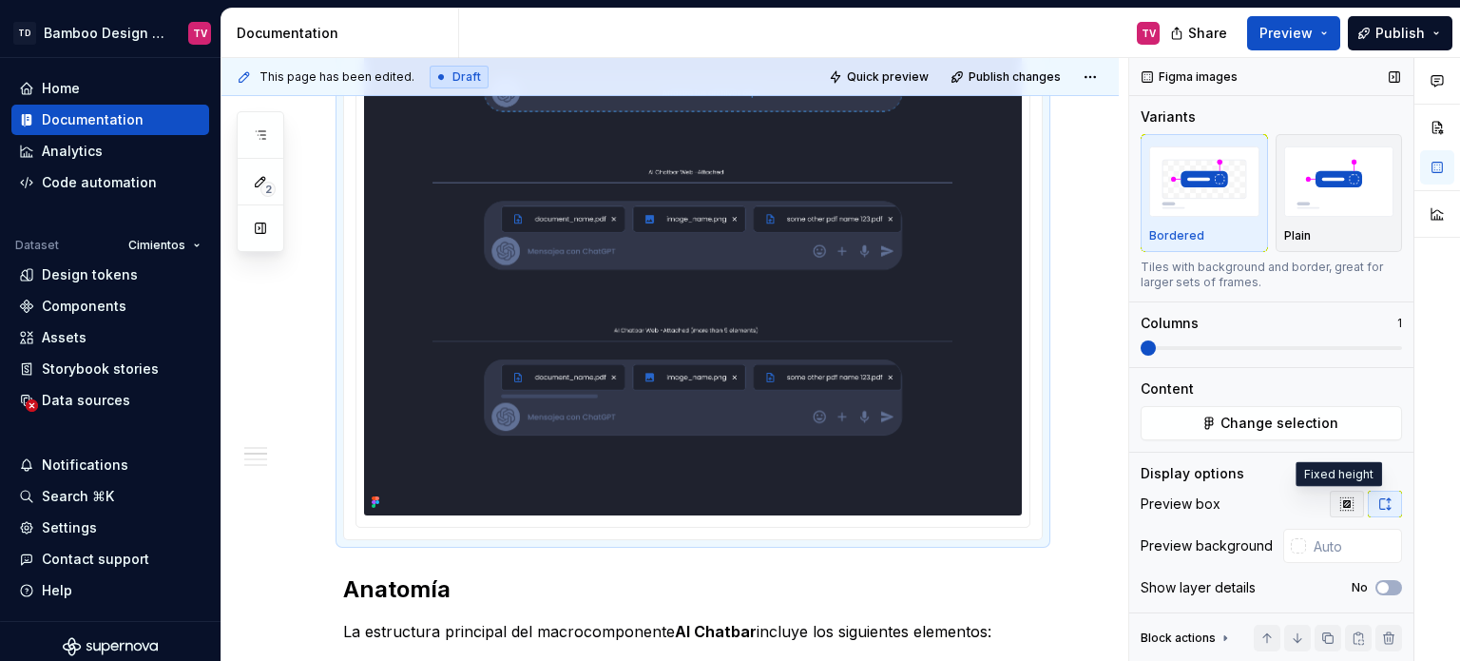
click at [1340, 497] on icon "button" at bounding box center [1346, 503] width 12 height 12
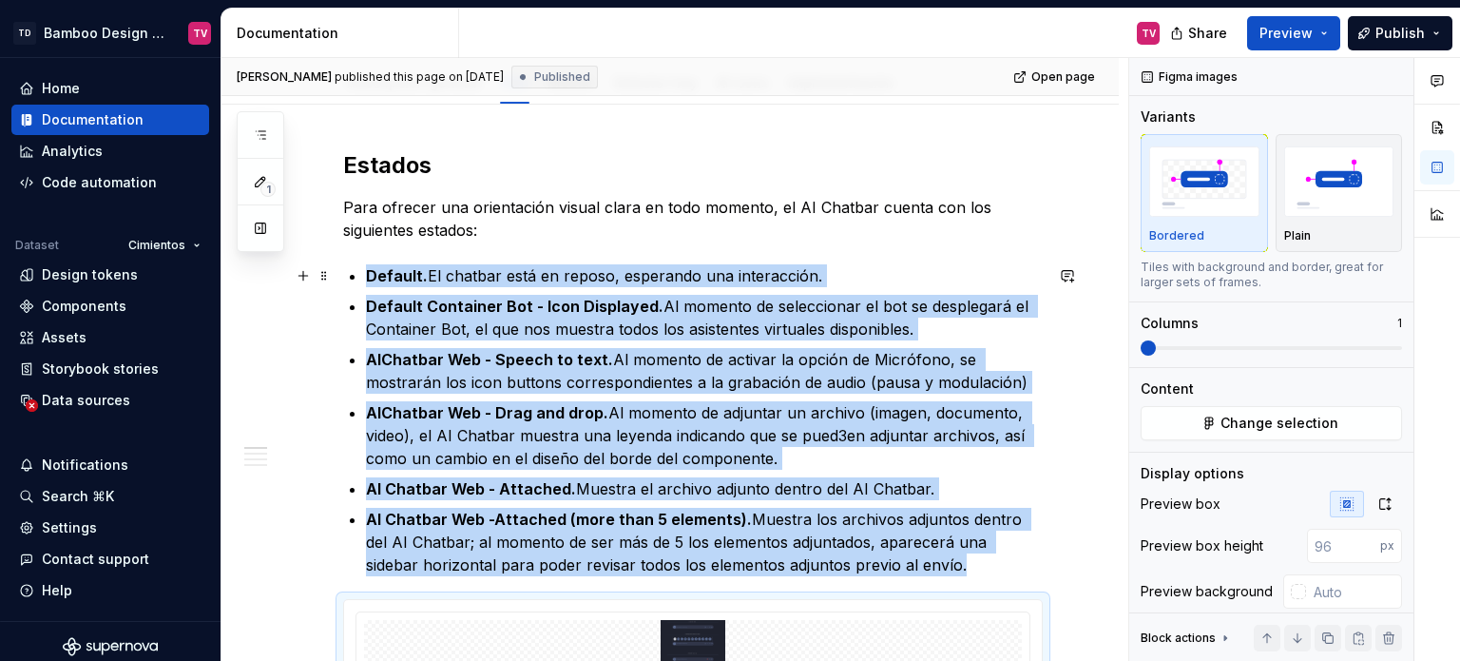
scroll to position [0, 0]
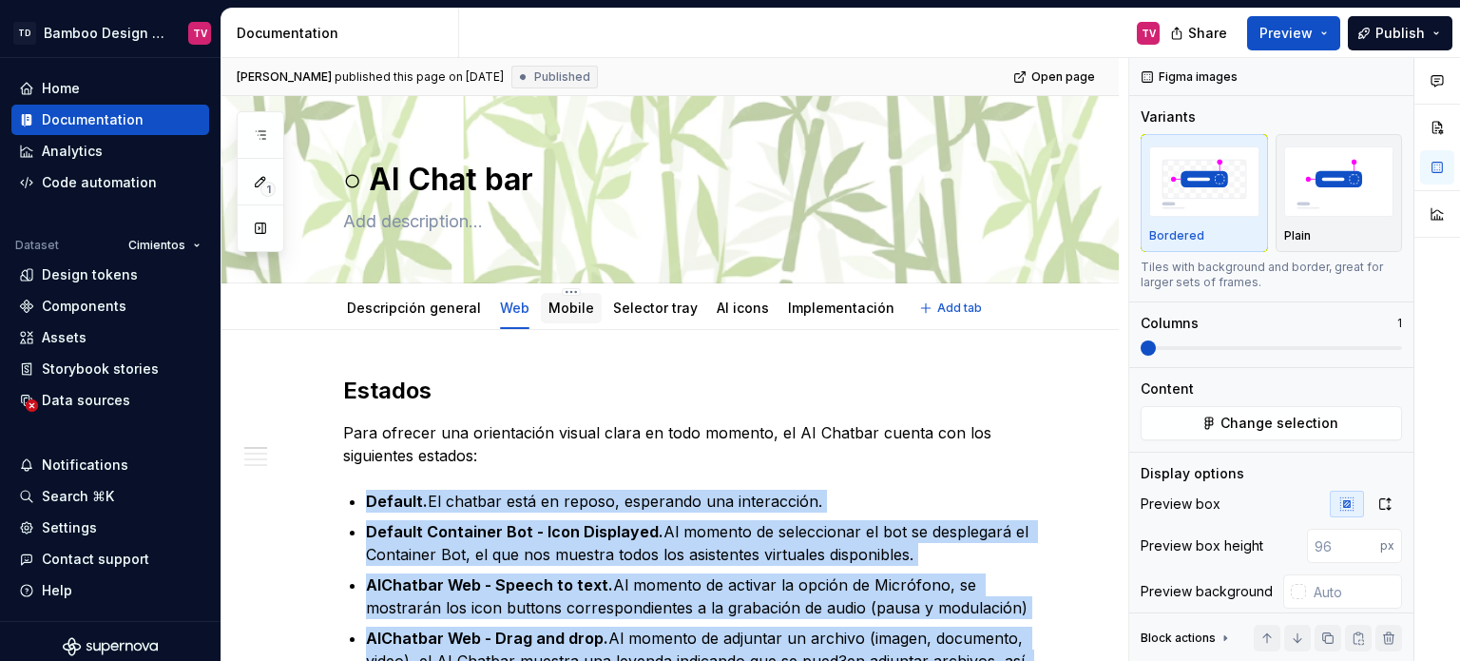
click at [559, 311] on link "Mobile" at bounding box center [572, 307] width 46 height 16
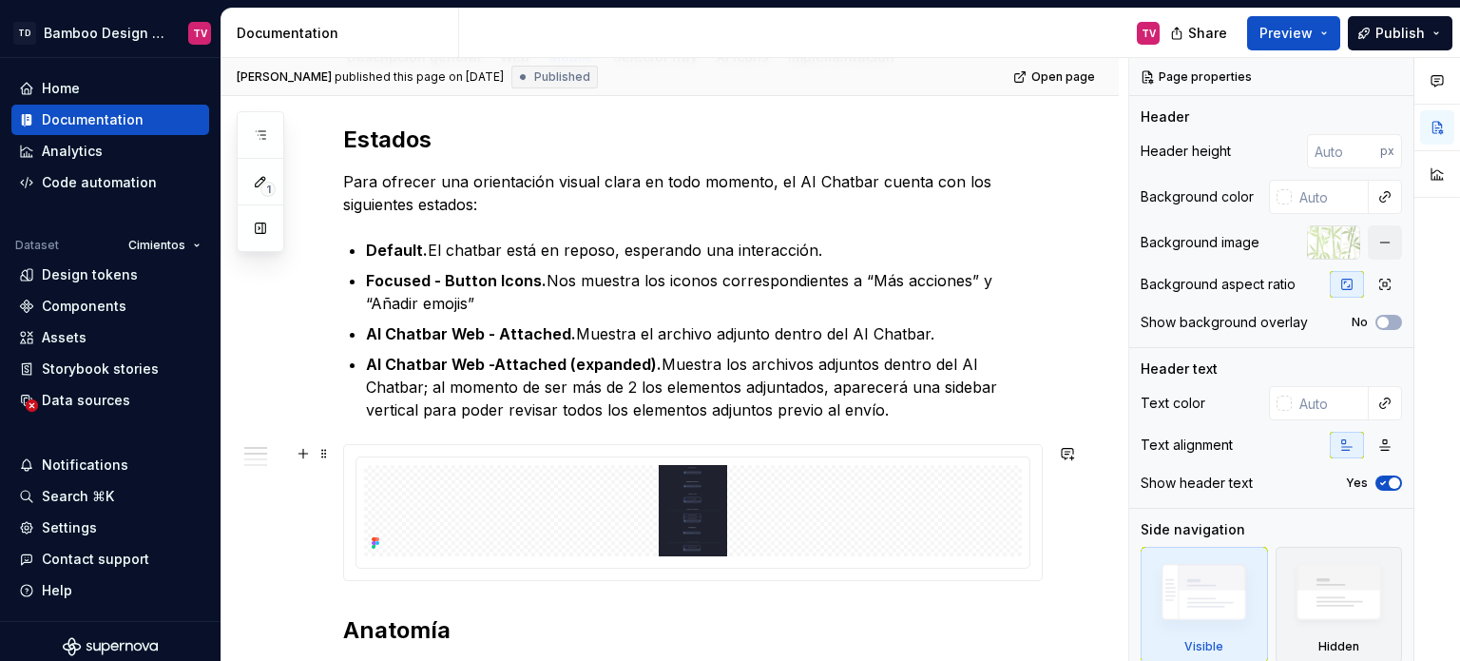
scroll to position [190, 0]
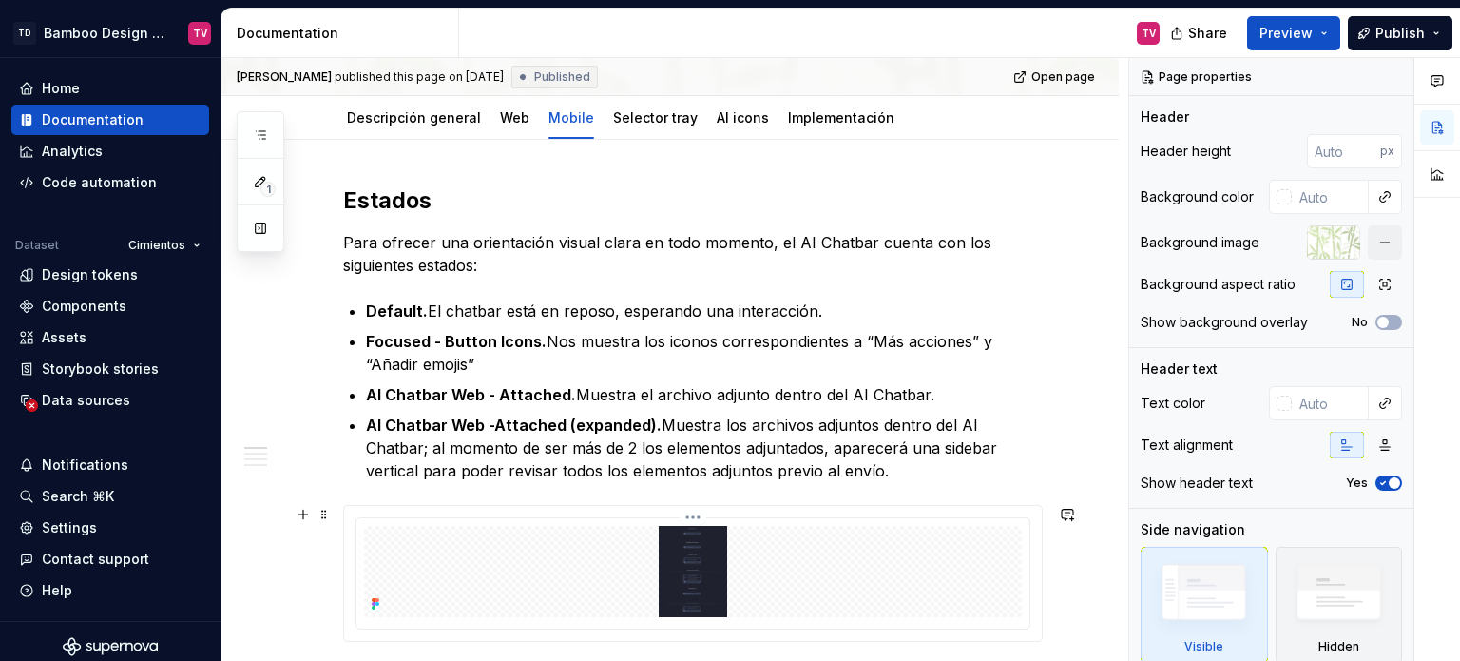
click at [699, 574] on img at bounding box center [693, 571] width 658 height 91
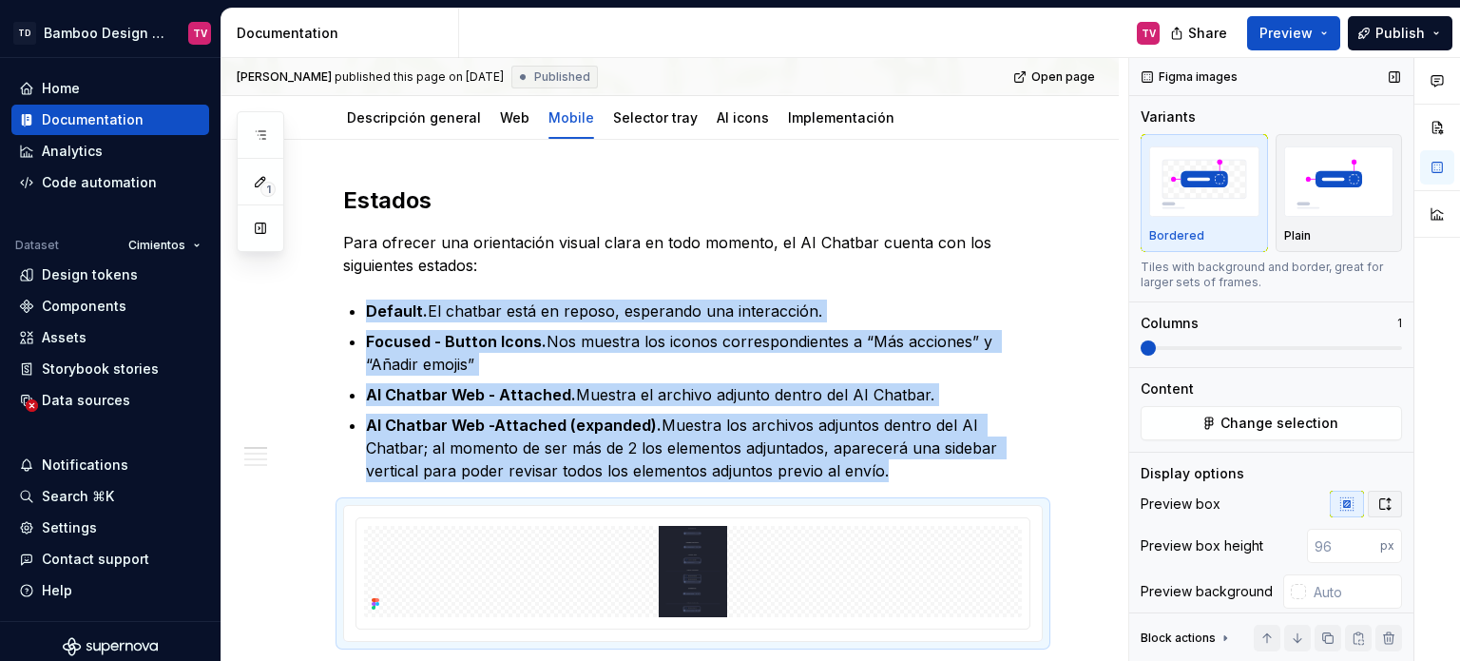
click at [1377, 501] on icon "button" at bounding box center [1384, 503] width 15 height 15
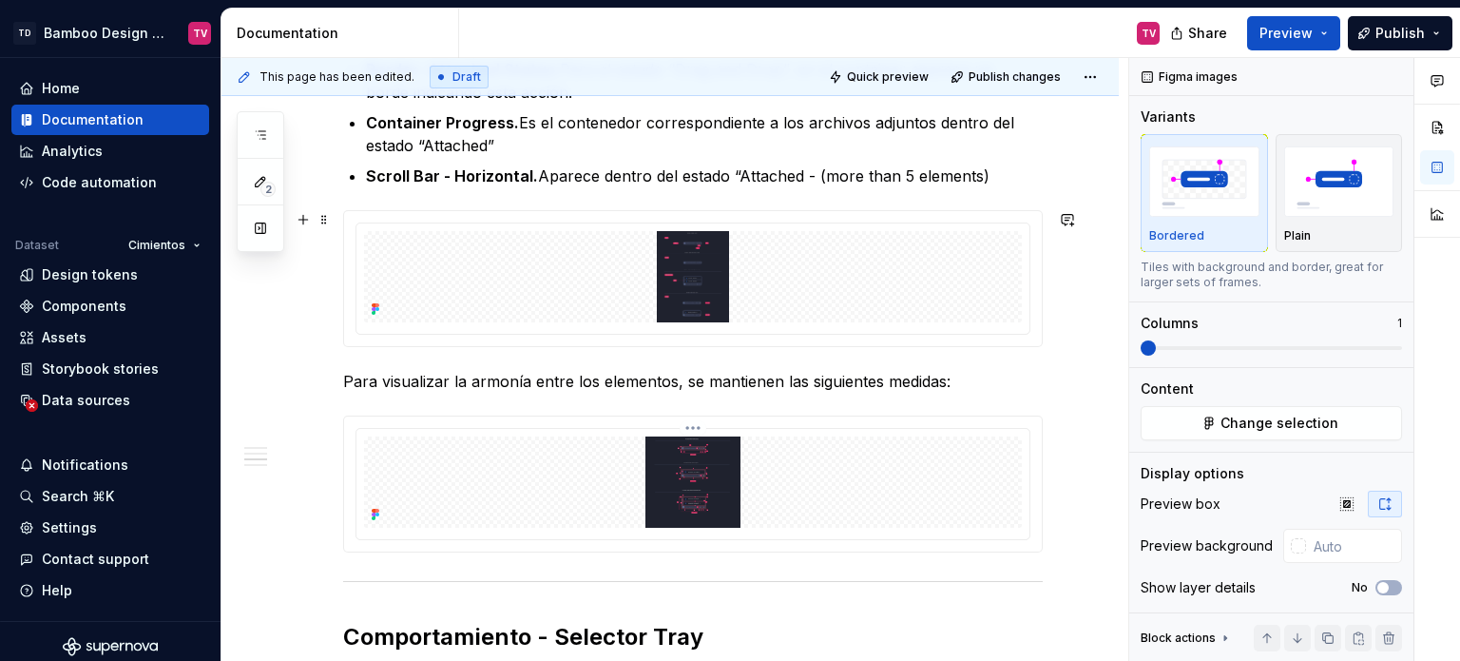
scroll to position [1996, 0]
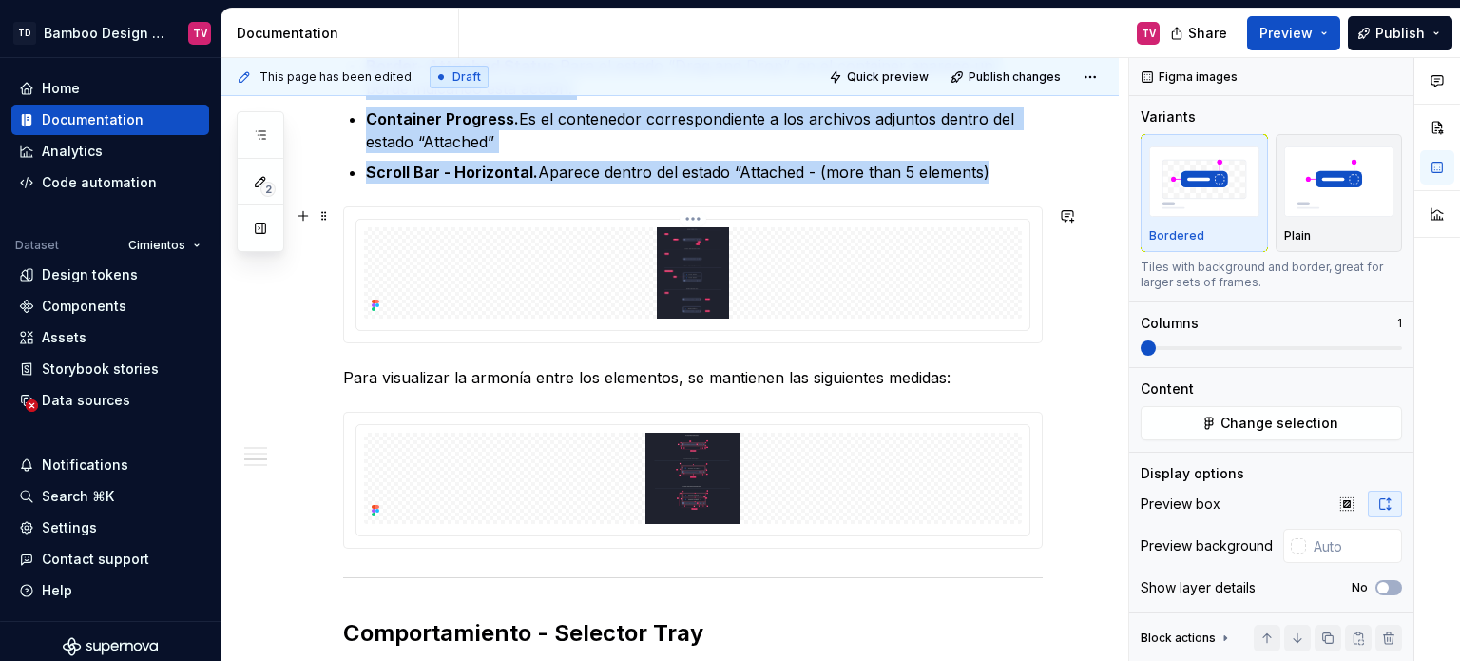
click at [696, 274] on img at bounding box center [693, 272] width 658 height 91
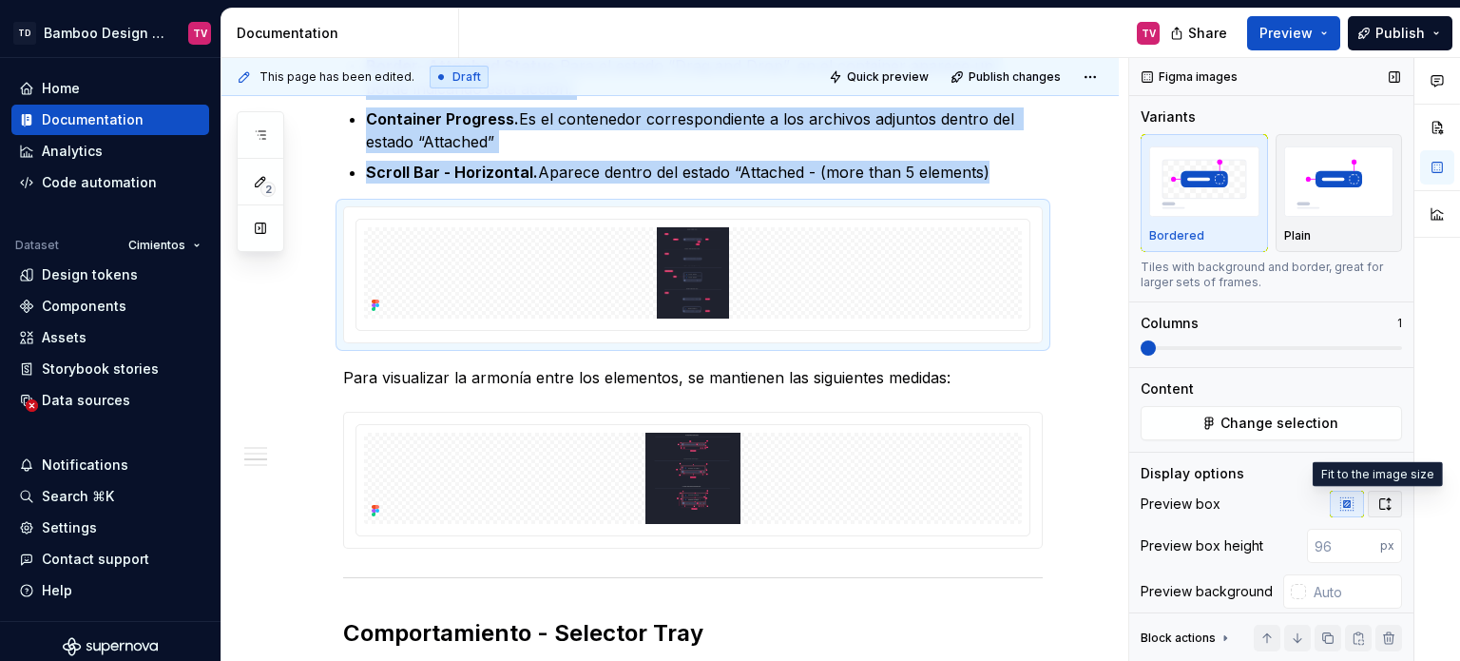
click at [1377, 502] on icon "button" at bounding box center [1384, 503] width 15 height 15
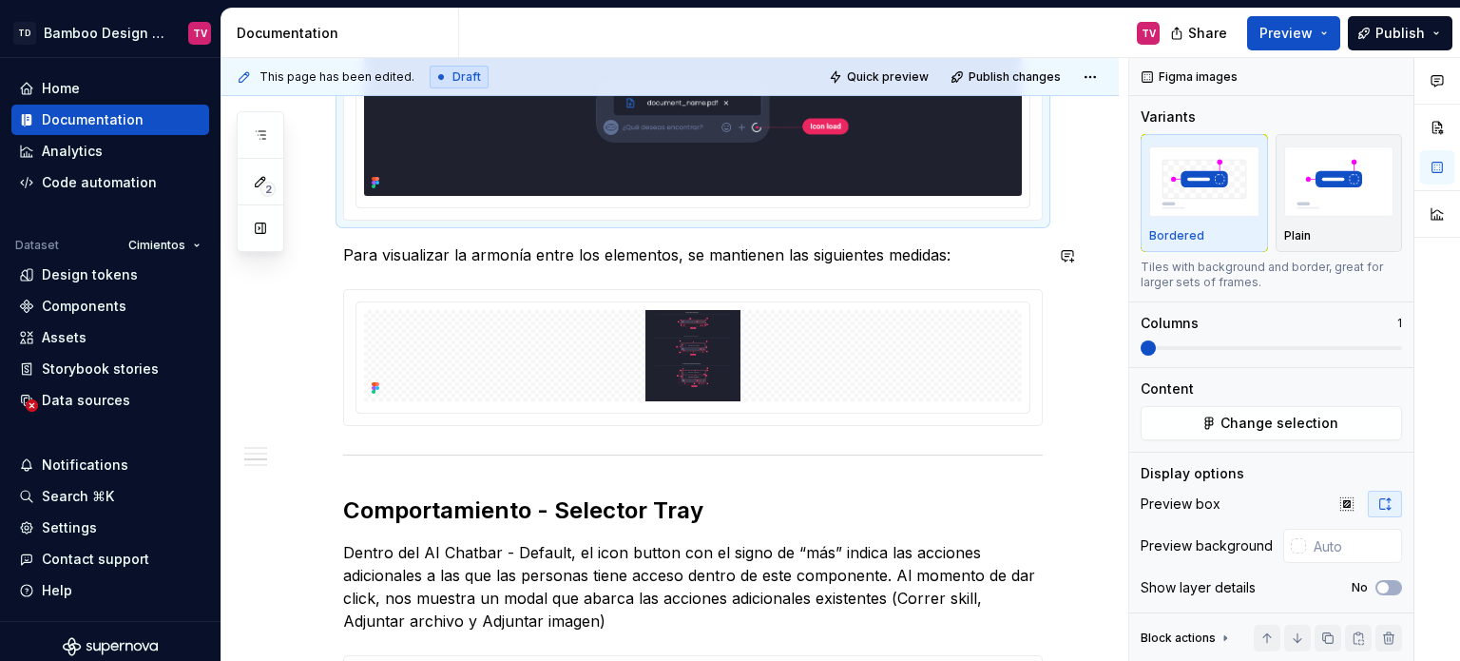
scroll to position [2947, 0]
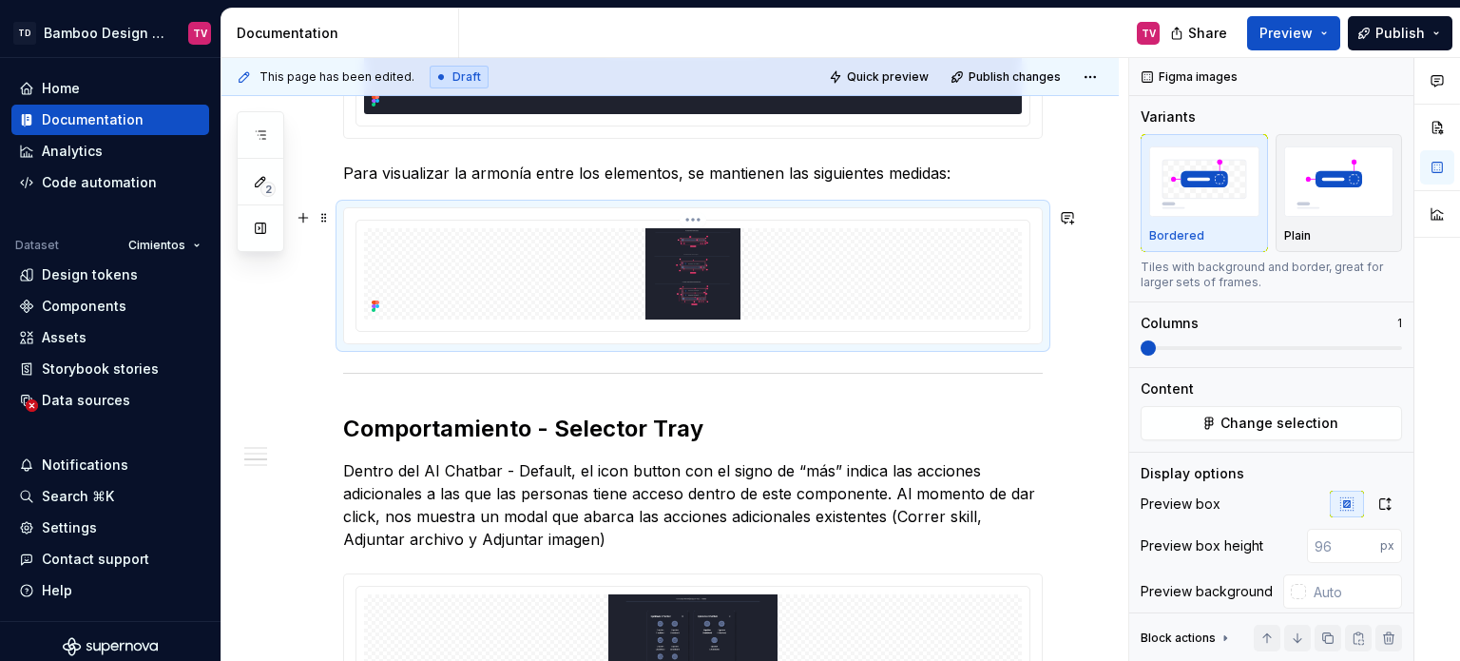
click at [745, 282] on img at bounding box center [693, 273] width 658 height 91
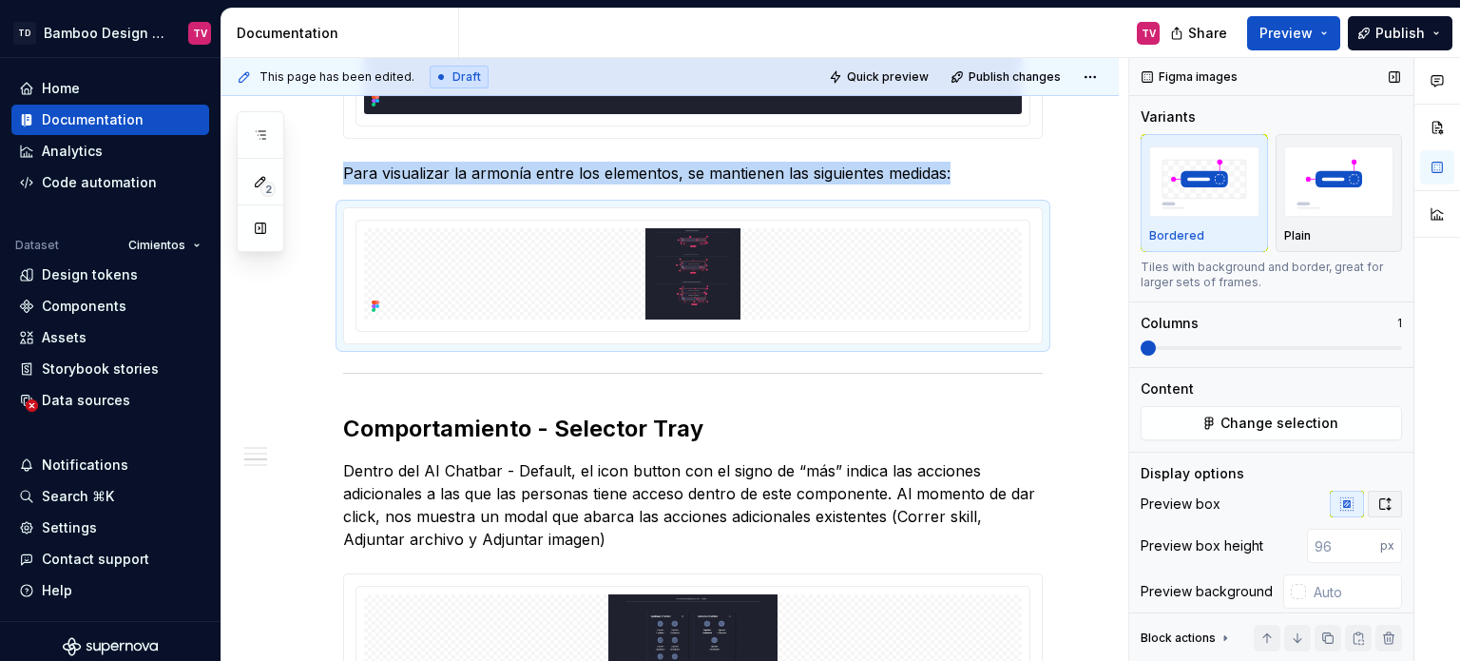
click at [1377, 499] on icon "button" at bounding box center [1384, 503] width 15 height 15
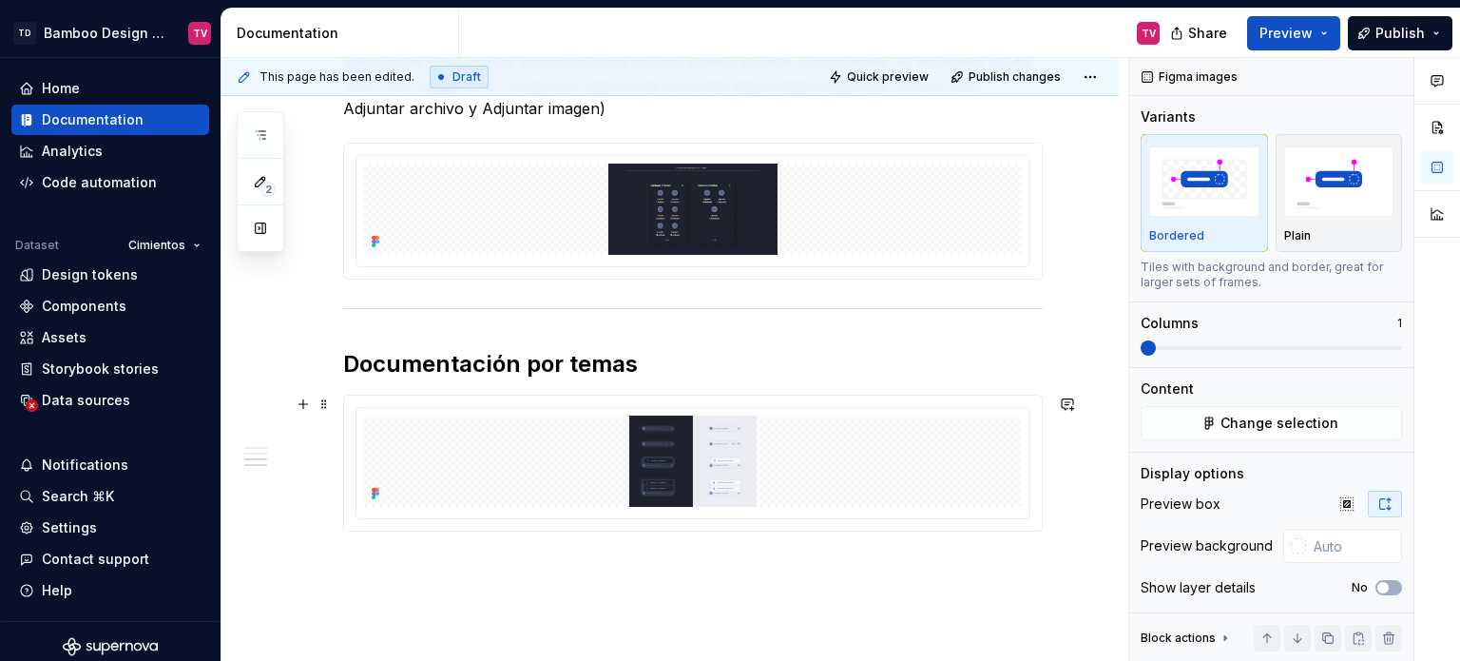
scroll to position [3859, 0]
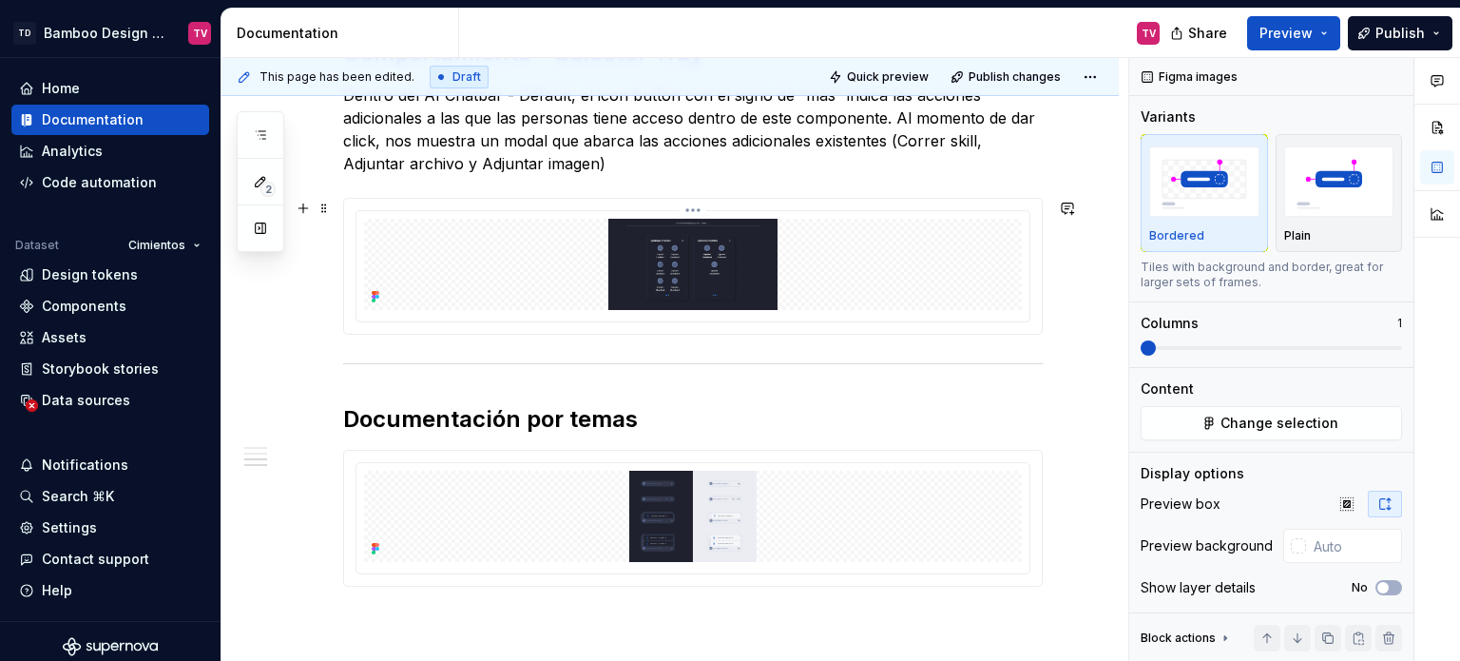
click at [739, 283] on img at bounding box center [693, 264] width 658 height 91
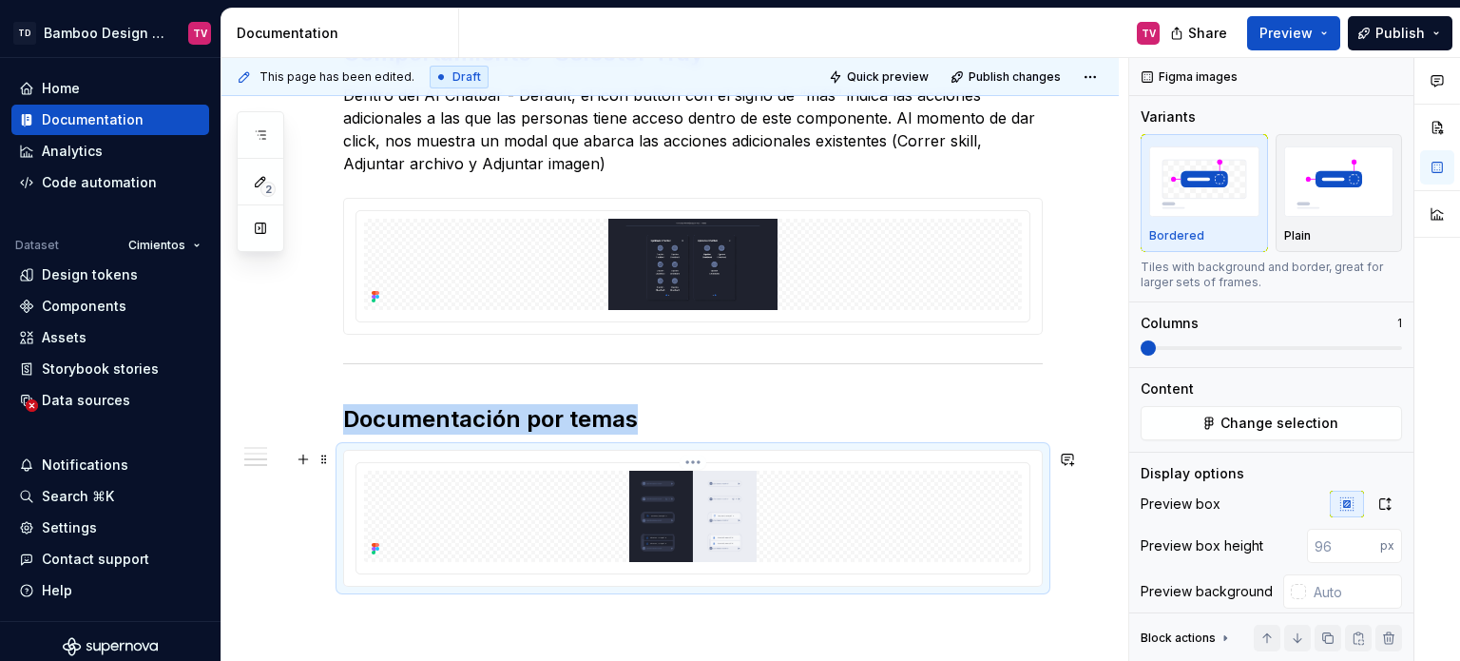
click at [764, 527] on img at bounding box center [693, 516] width 658 height 91
click at [1377, 501] on icon "button" at bounding box center [1384, 503] width 15 height 15
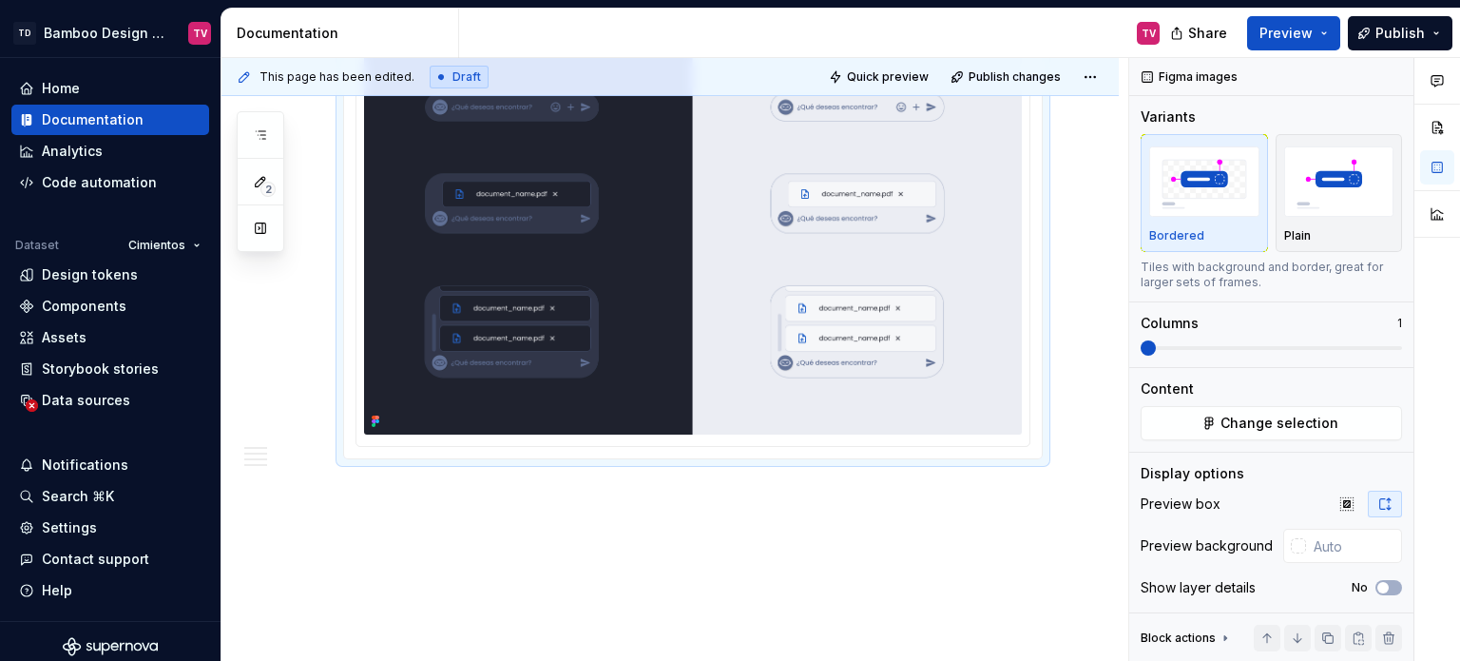
scroll to position [4429, 0]
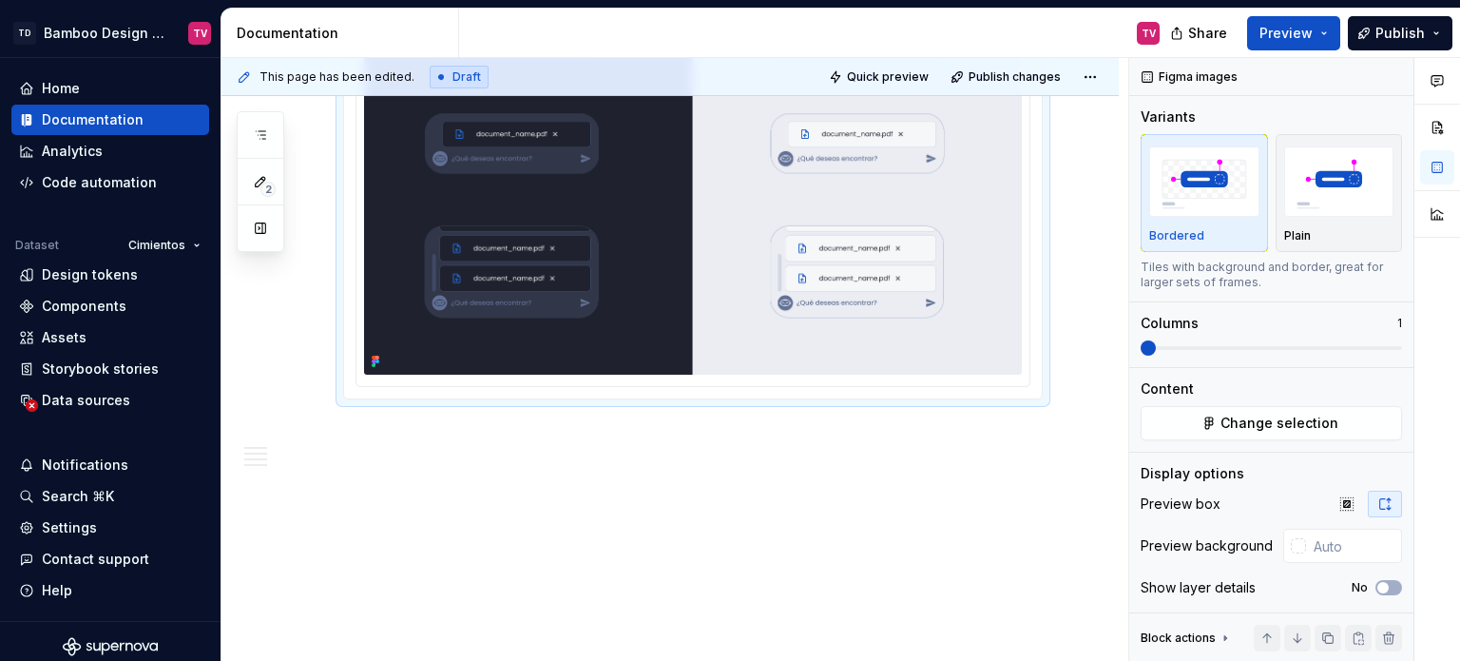
click at [901, 285] on img at bounding box center [693, 137] width 658 height 474
click at [1339, 509] on icon "button" at bounding box center [1346, 503] width 15 height 15
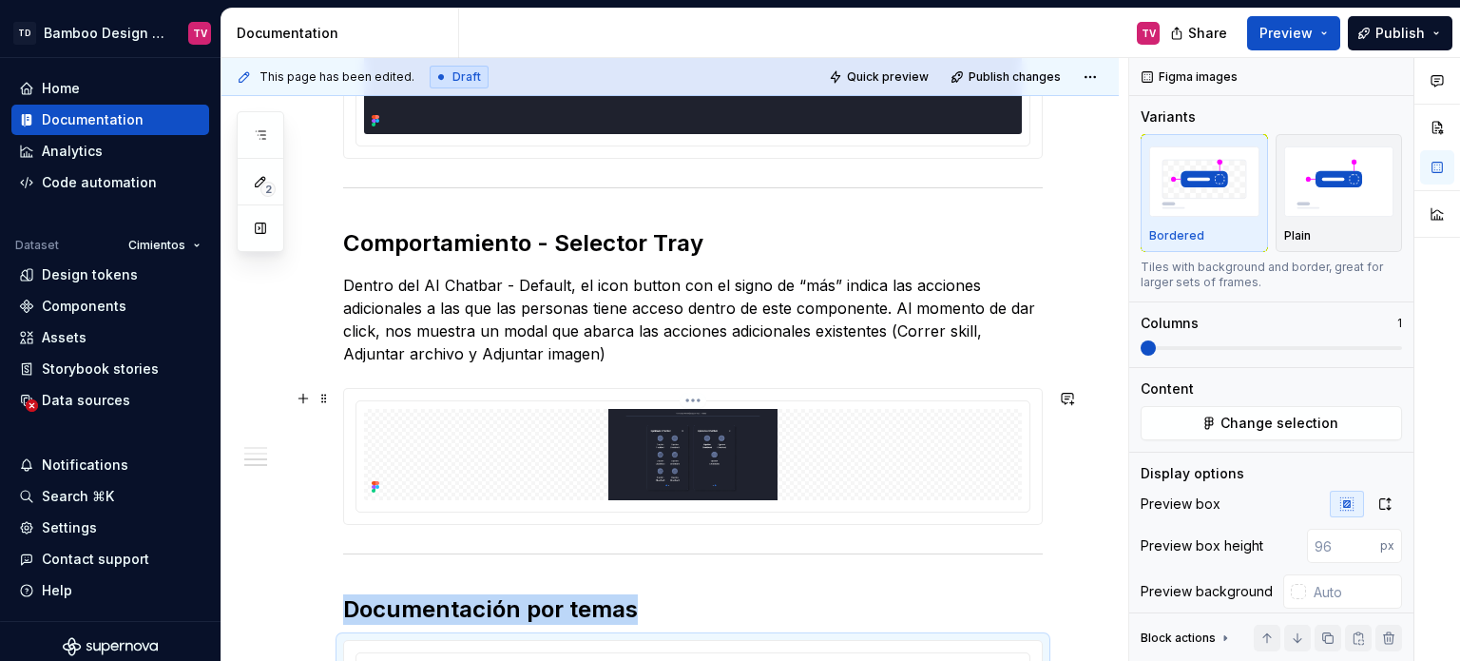
scroll to position [3193, 0]
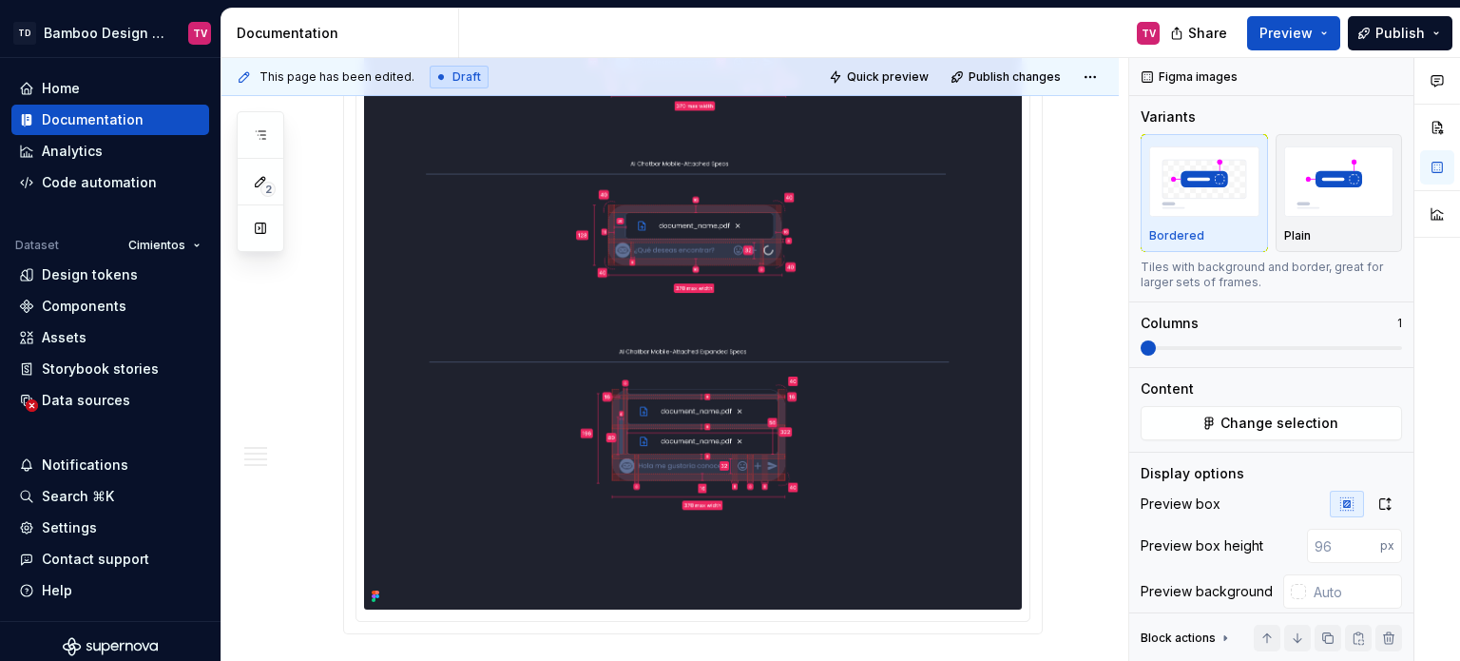
click at [787, 392] on img at bounding box center [693, 295] width 658 height 627
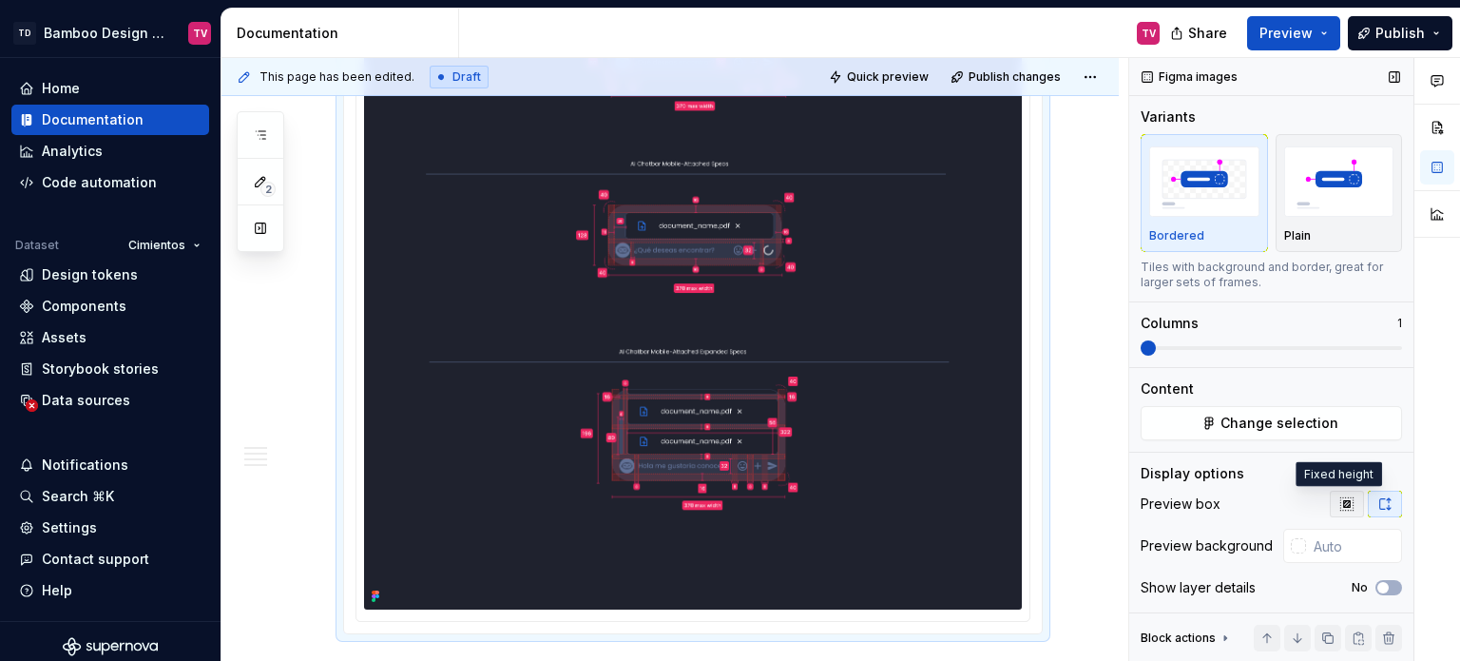
click at [1339, 509] on icon "button" at bounding box center [1346, 503] width 15 height 15
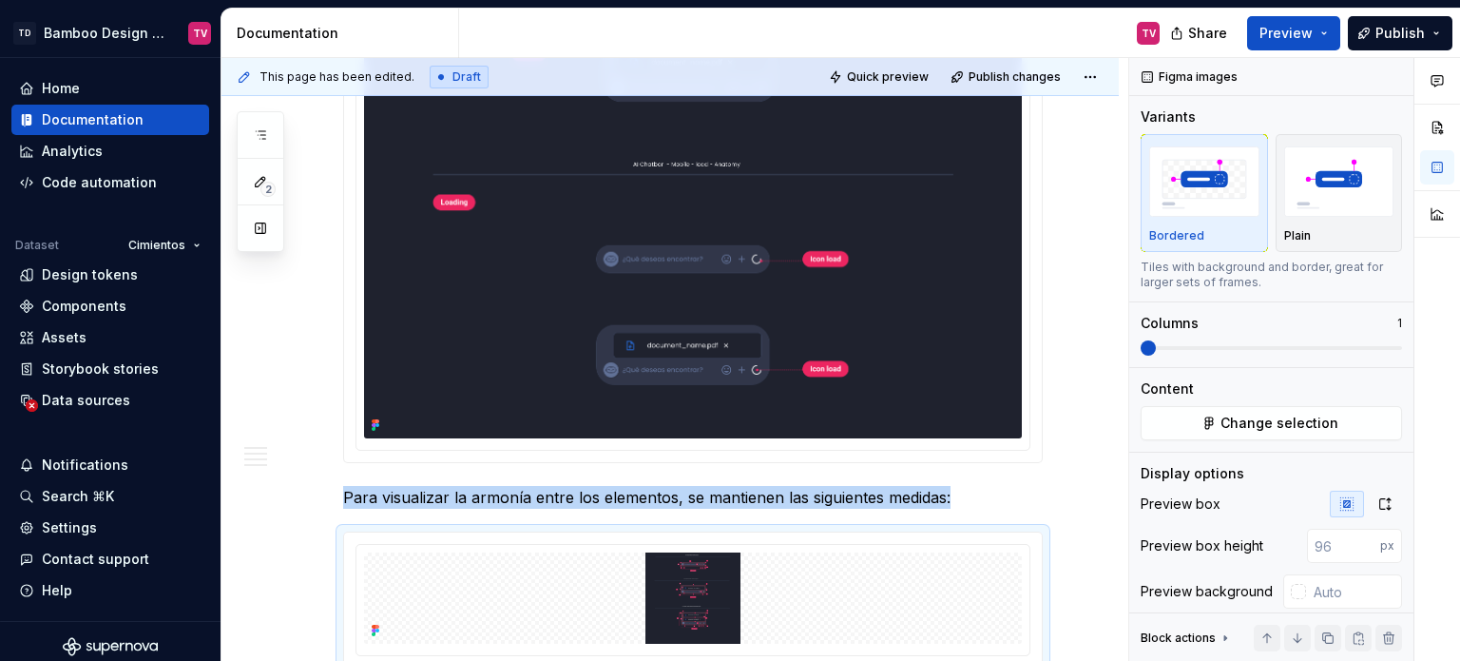
scroll to position [2338, 0]
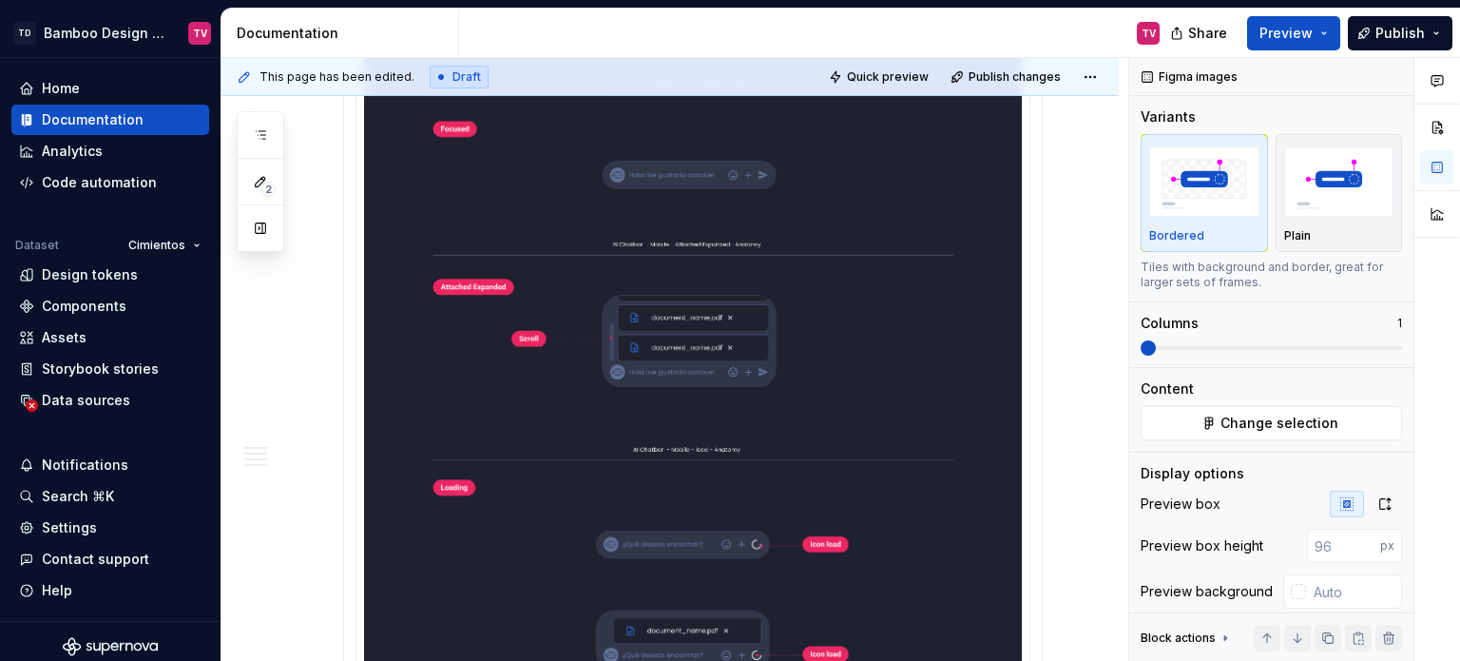
click at [919, 369] on img at bounding box center [693, 305] width 658 height 838
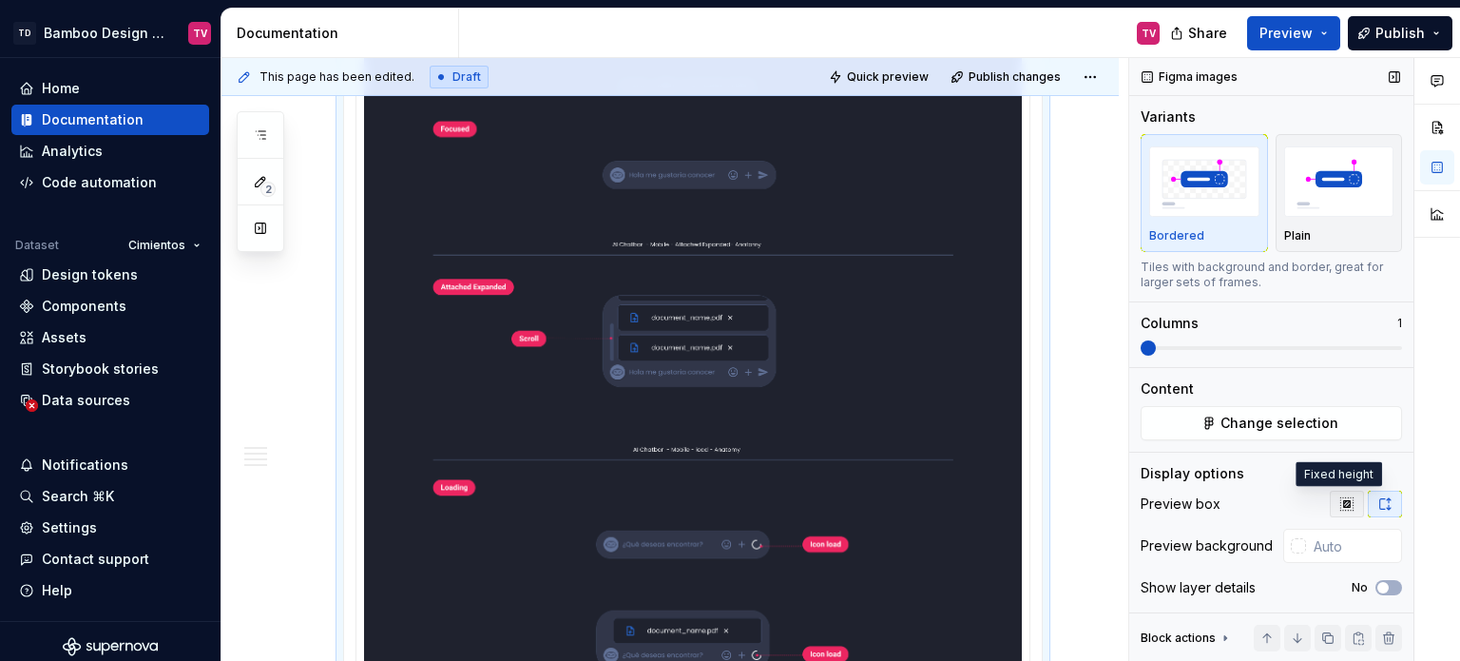
click at [1340, 502] on icon "button" at bounding box center [1346, 503] width 12 height 12
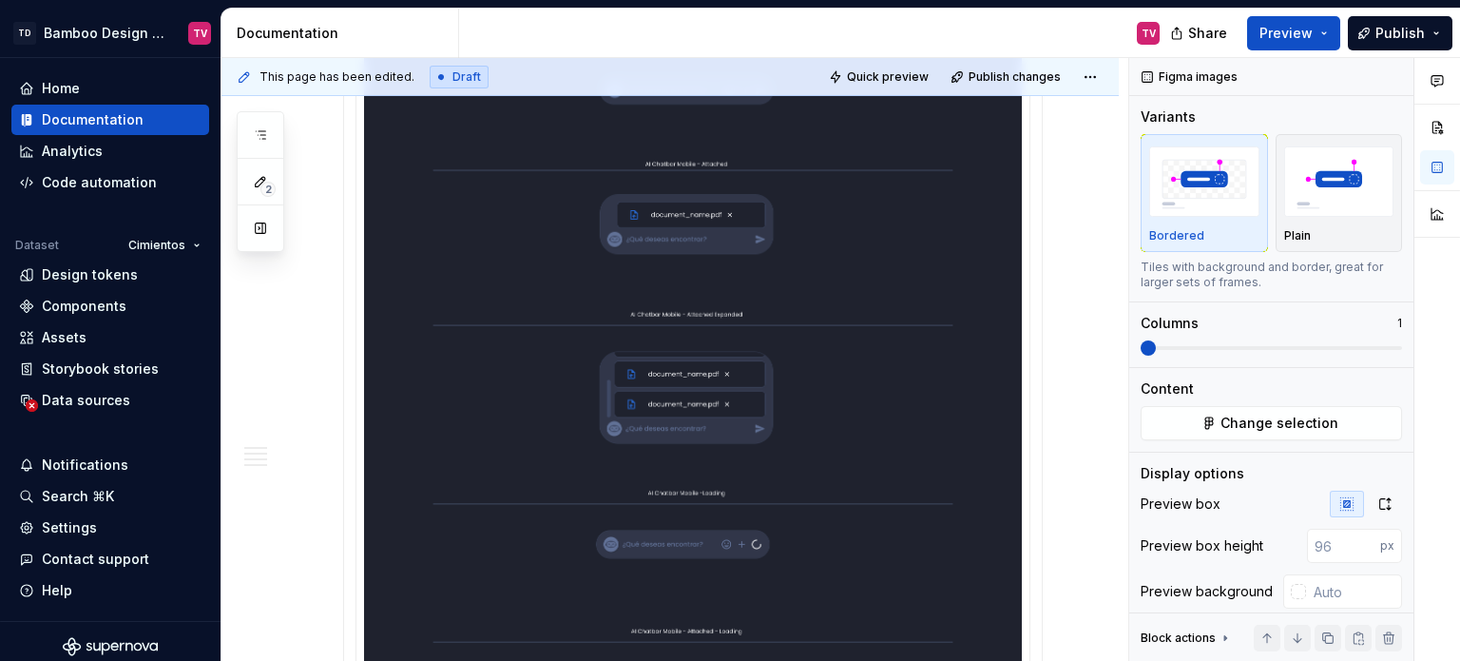
scroll to position [817, 0]
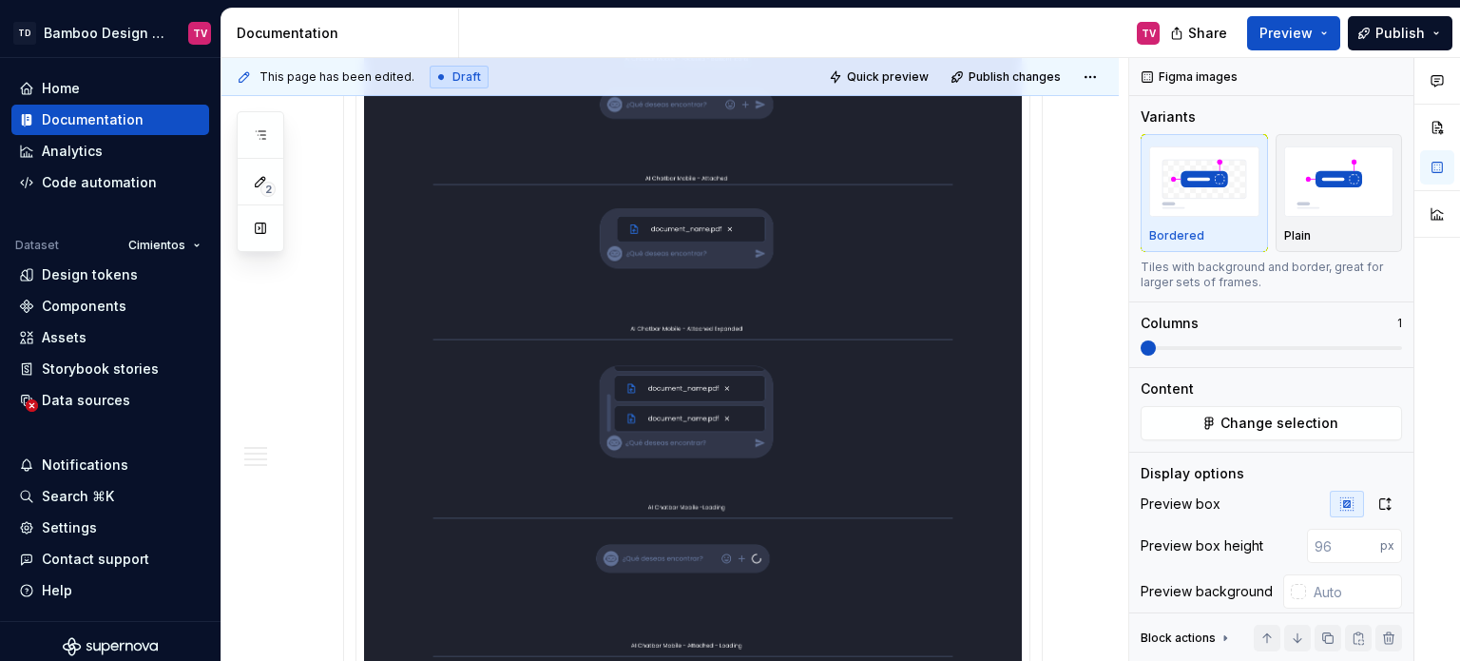
click at [886, 337] on img at bounding box center [693, 343] width 658 height 888
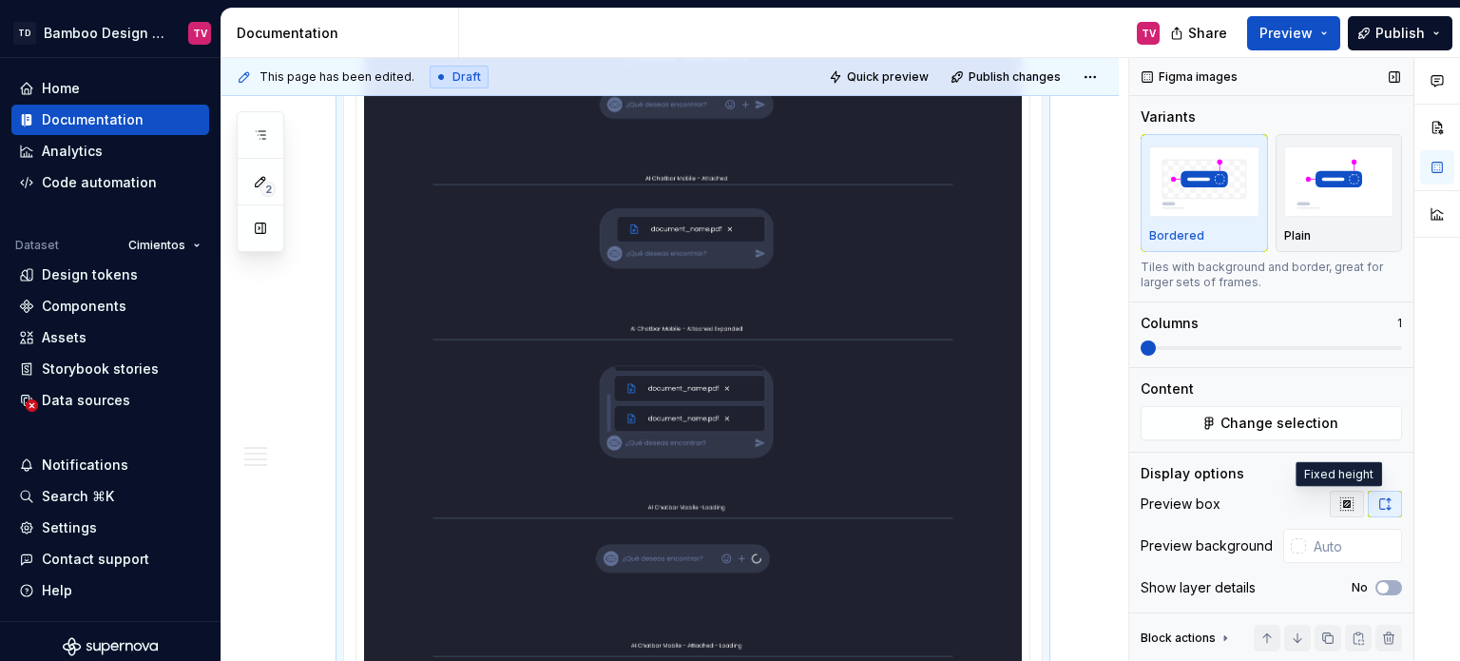
click at [1340, 497] on icon "button" at bounding box center [1346, 503] width 12 height 12
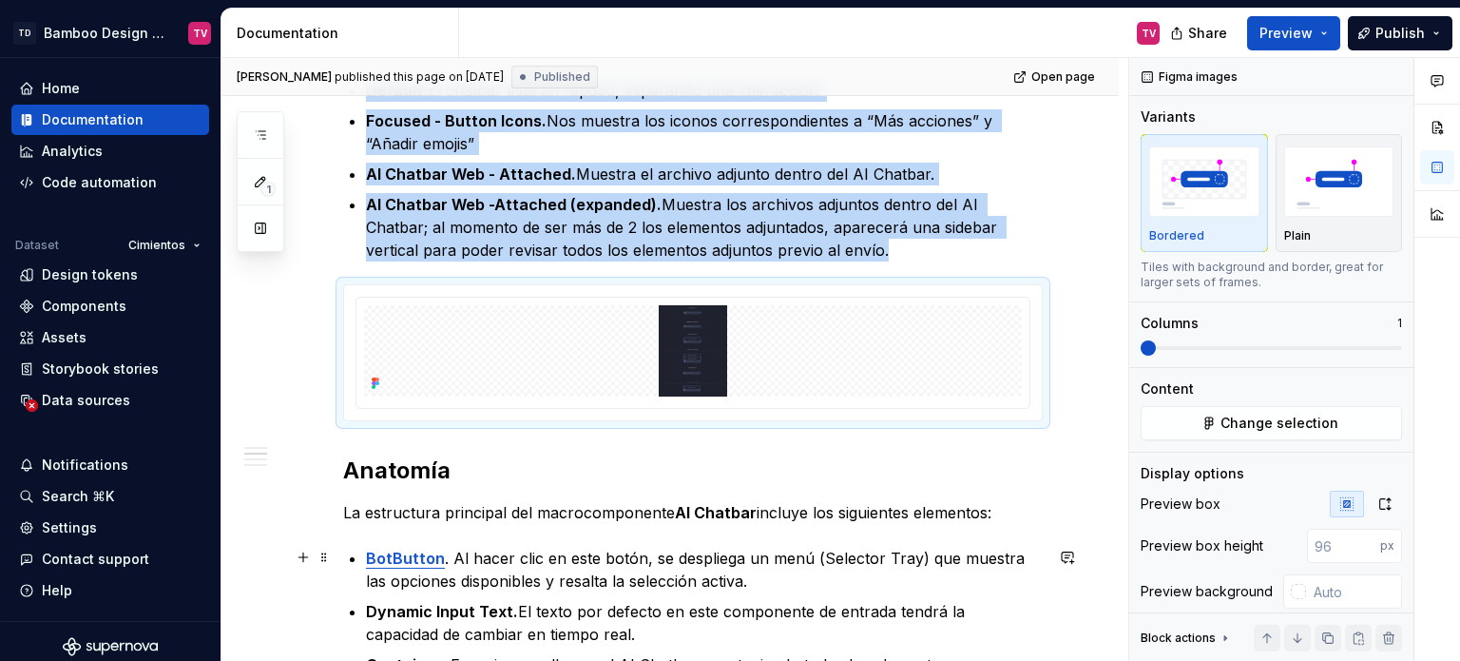
scroll to position [151, 0]
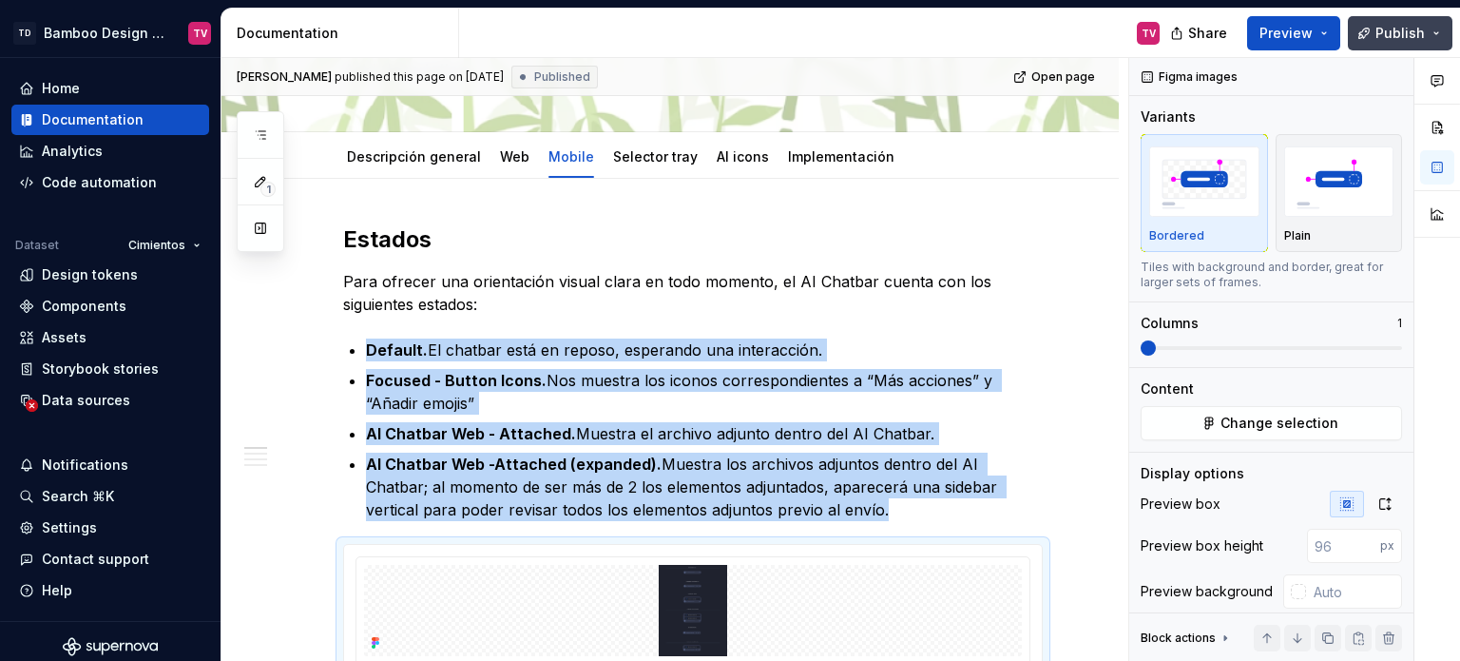
click at [1370, 28] on button "Publish" at bounding box center [1400, 33] width 105 height 34
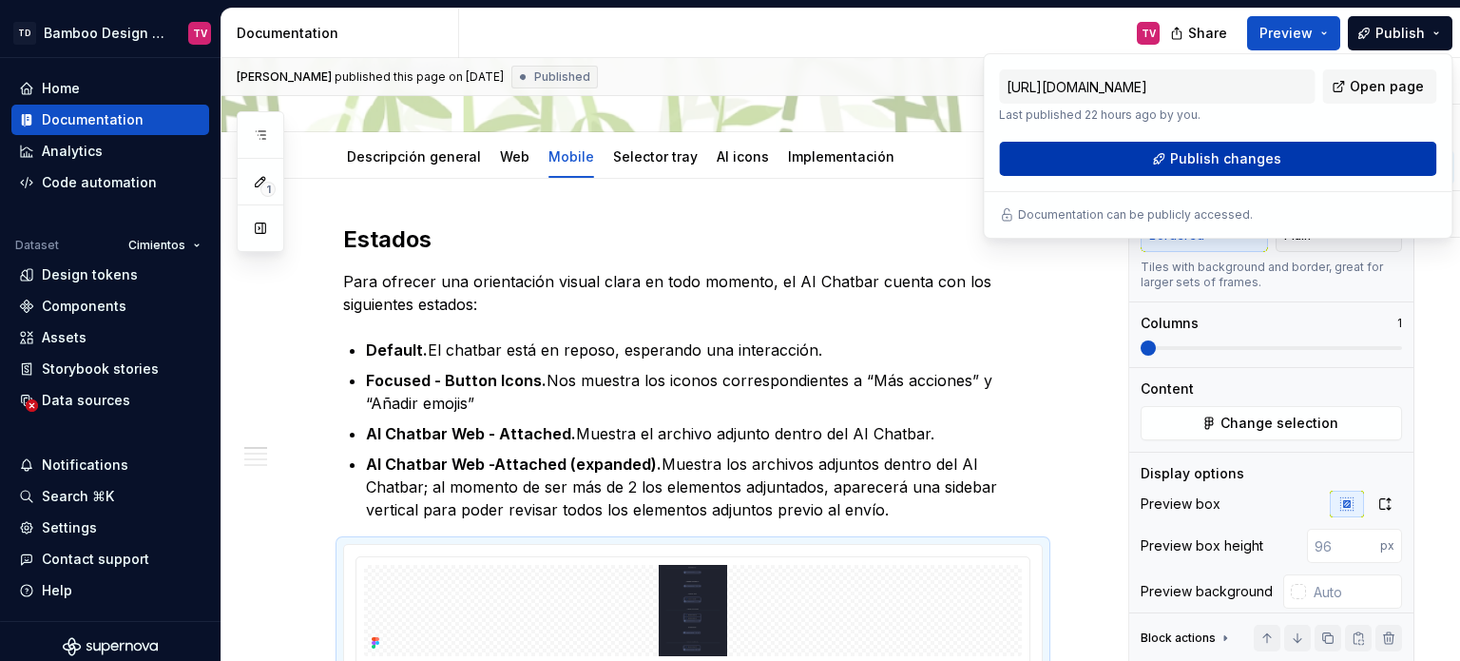
click at [1165, 163] on button "Publish changes" at bounding box center [1217, 159] width 437 height 34
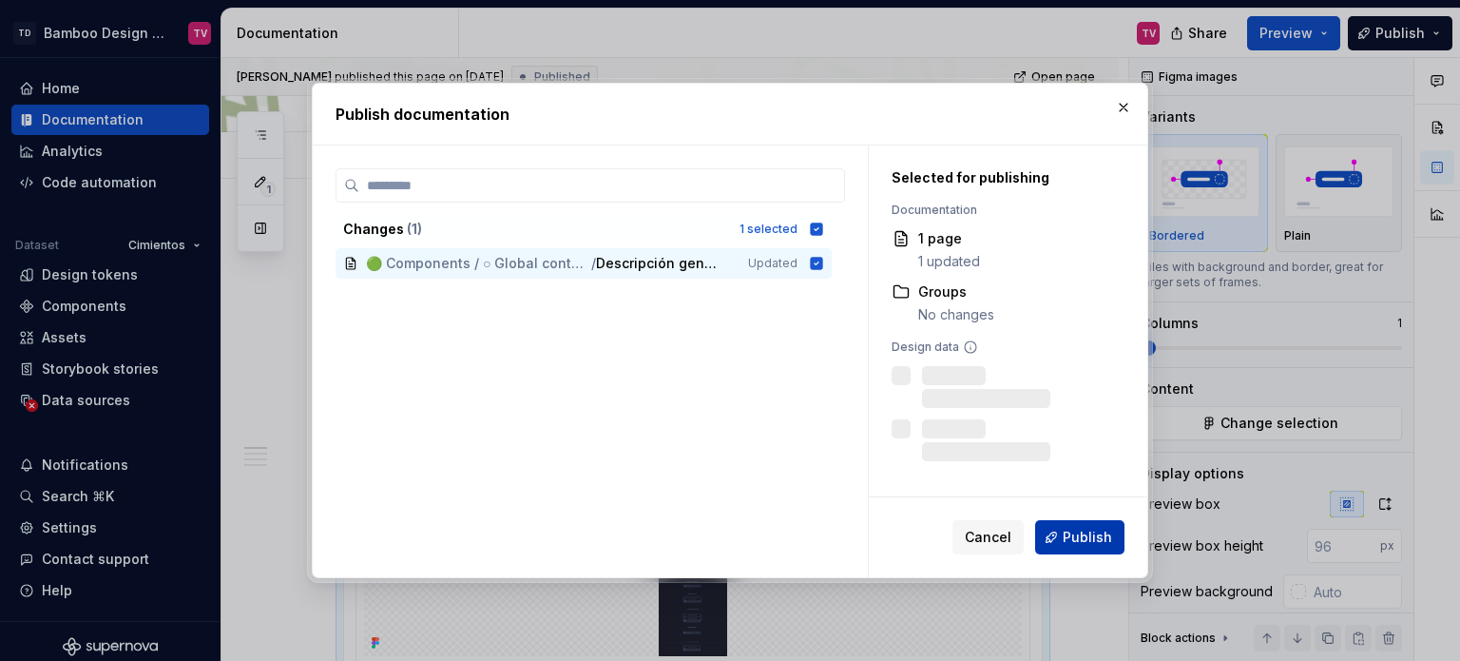
click at [1090, 528] on span "Publish" at bounding box center [1087, 537] width 49 height 19
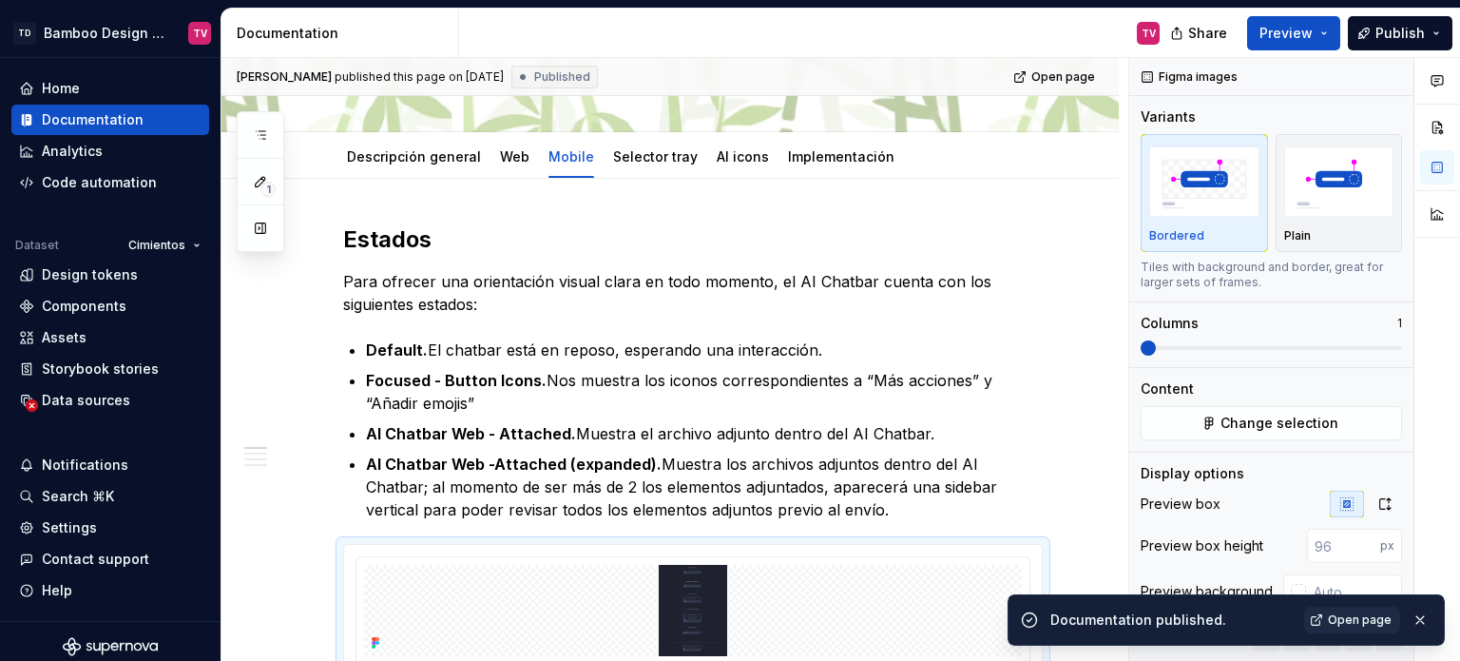
type textarea "*"
